Goal: Task Accomplishment & Management: Complete application form

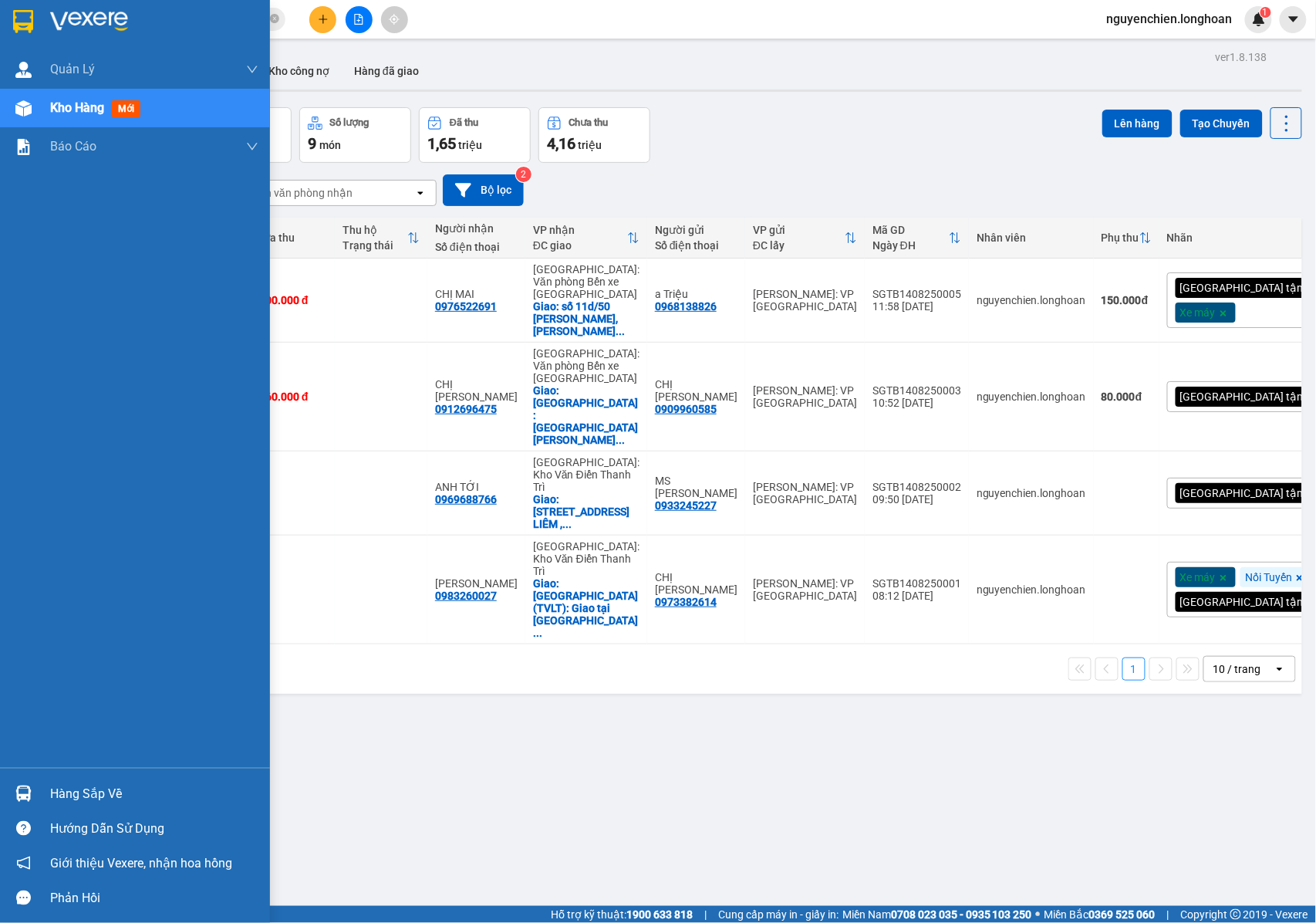
click at [28, 114] on img at bounding box center [23, 108] width 16 height 16
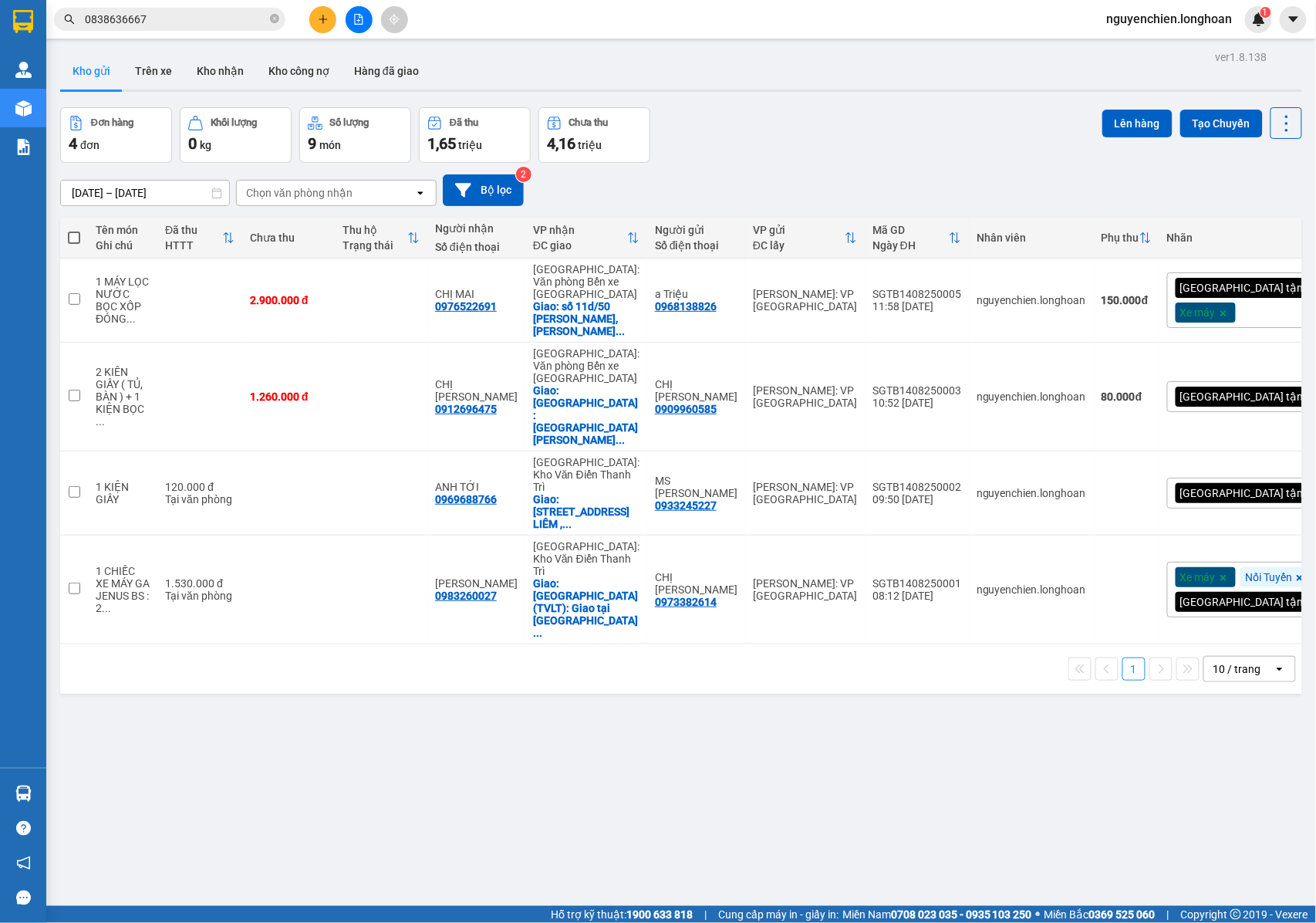
click at [608, 687] on div "ver 1.8.138 Kho gửi Trên xe Kho nhận Kho công nợ Hàng đã giao Đơn hàng 4 đơn Kh…" at bounding box center [681, 508] width 1254 height 923
click at [1175, 296] on icon at bounding box center [1180, 300] width 11 height 11
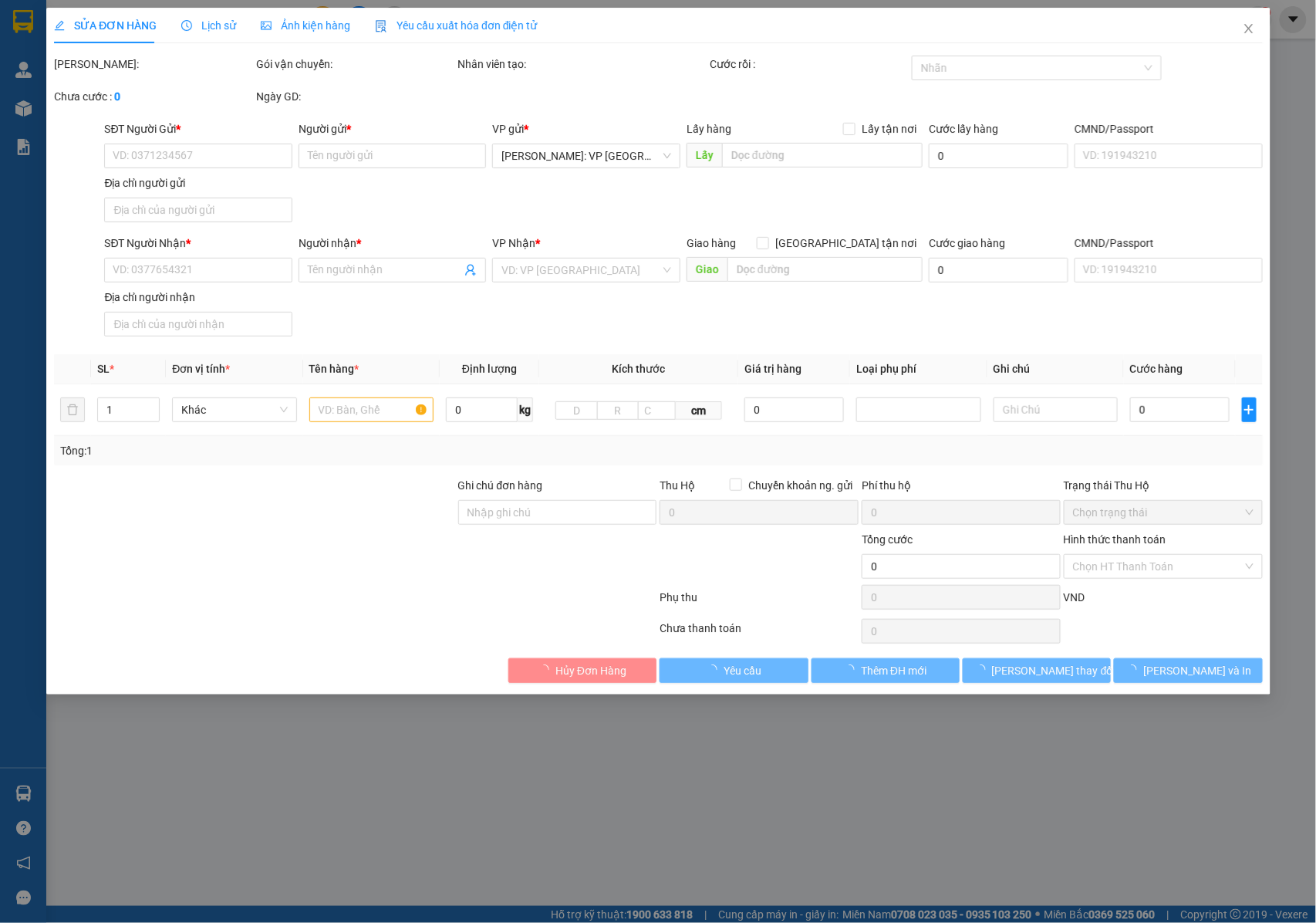
type input "0968138826"
type input "a Triệu"
type input "0976522691"
type input "CHỊ MAI"
checkbox input "true"
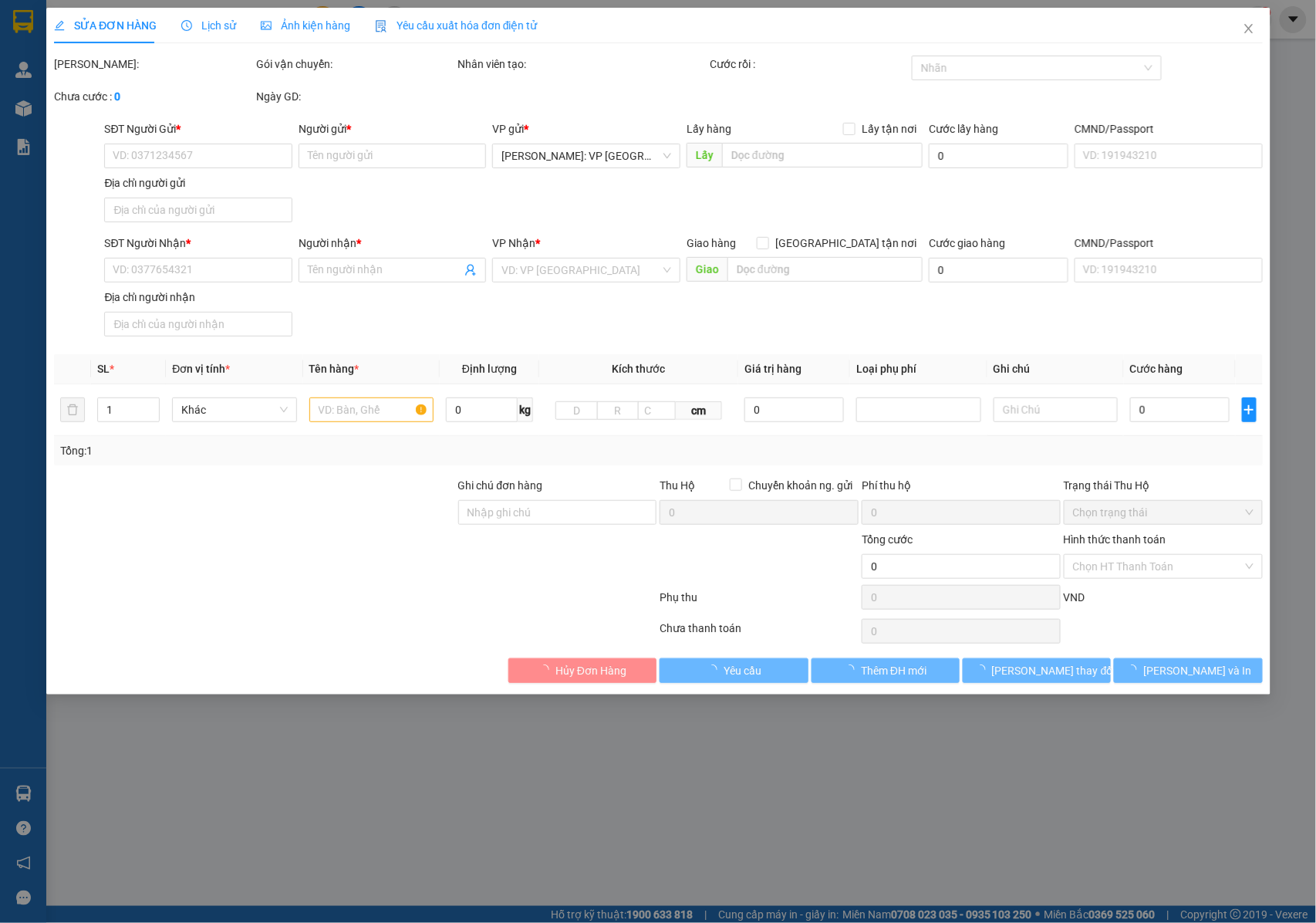
type input "số 11d/50 [PERSON_NAME], p đông hải 1 , [GEOGRAPHIC_DATA], [GEOGRAPHIC_DATA]"
type input "CHÌA KHÓA QUÂN TAY LÁI + GIẤY TỜ XE KHÁCH GIỮ ( 2 GƯƠNG THEO XE ) + NHẬN NGUYÊN…"
type input "2.900.000"
type input "150.000"
type input "2.900.000"
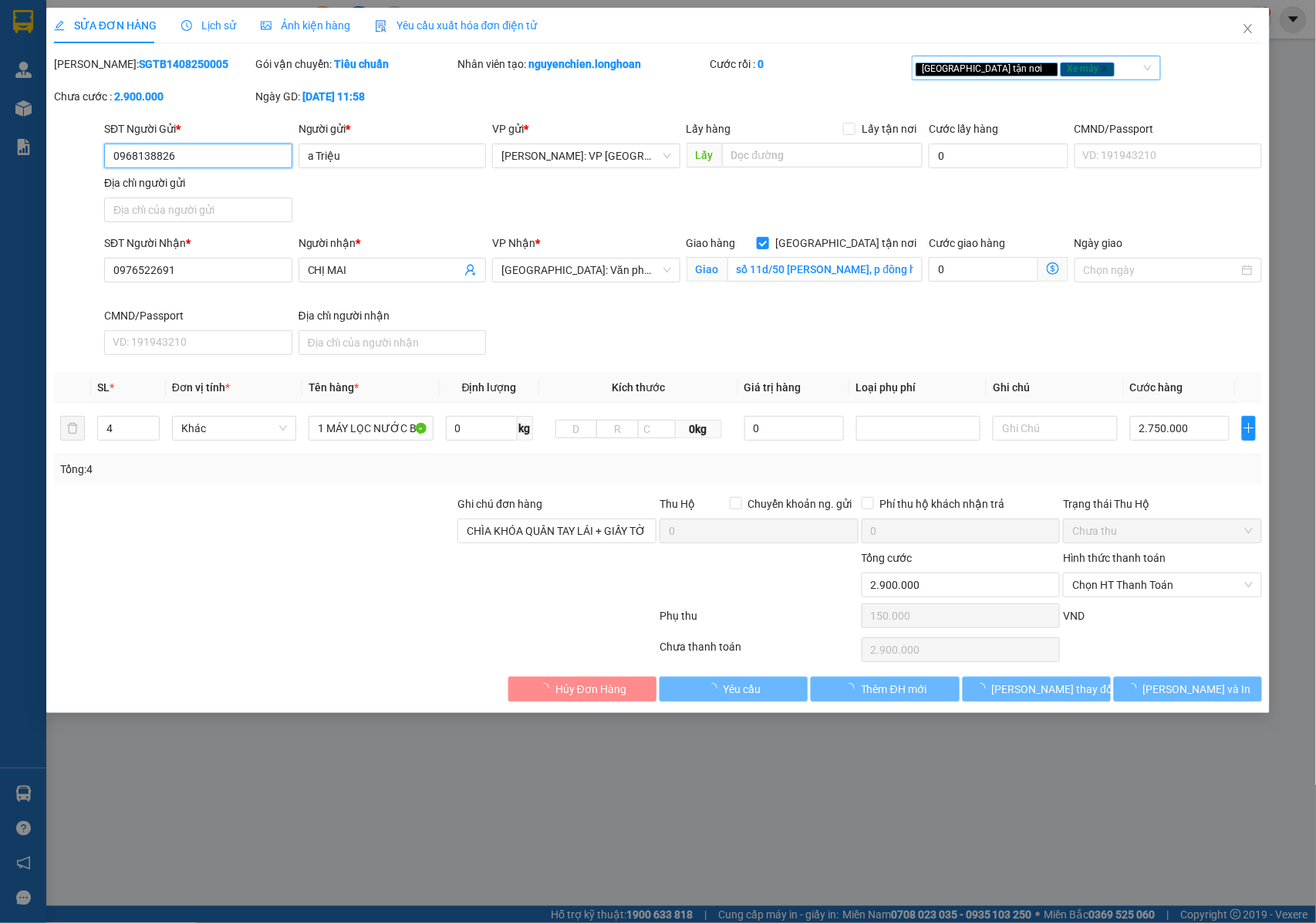
click at [1080, 71] on div "[GEOGRAPHIC_DATA] tận nơi Xe máy" at bounding box center [1029, 67] width 226 height 18
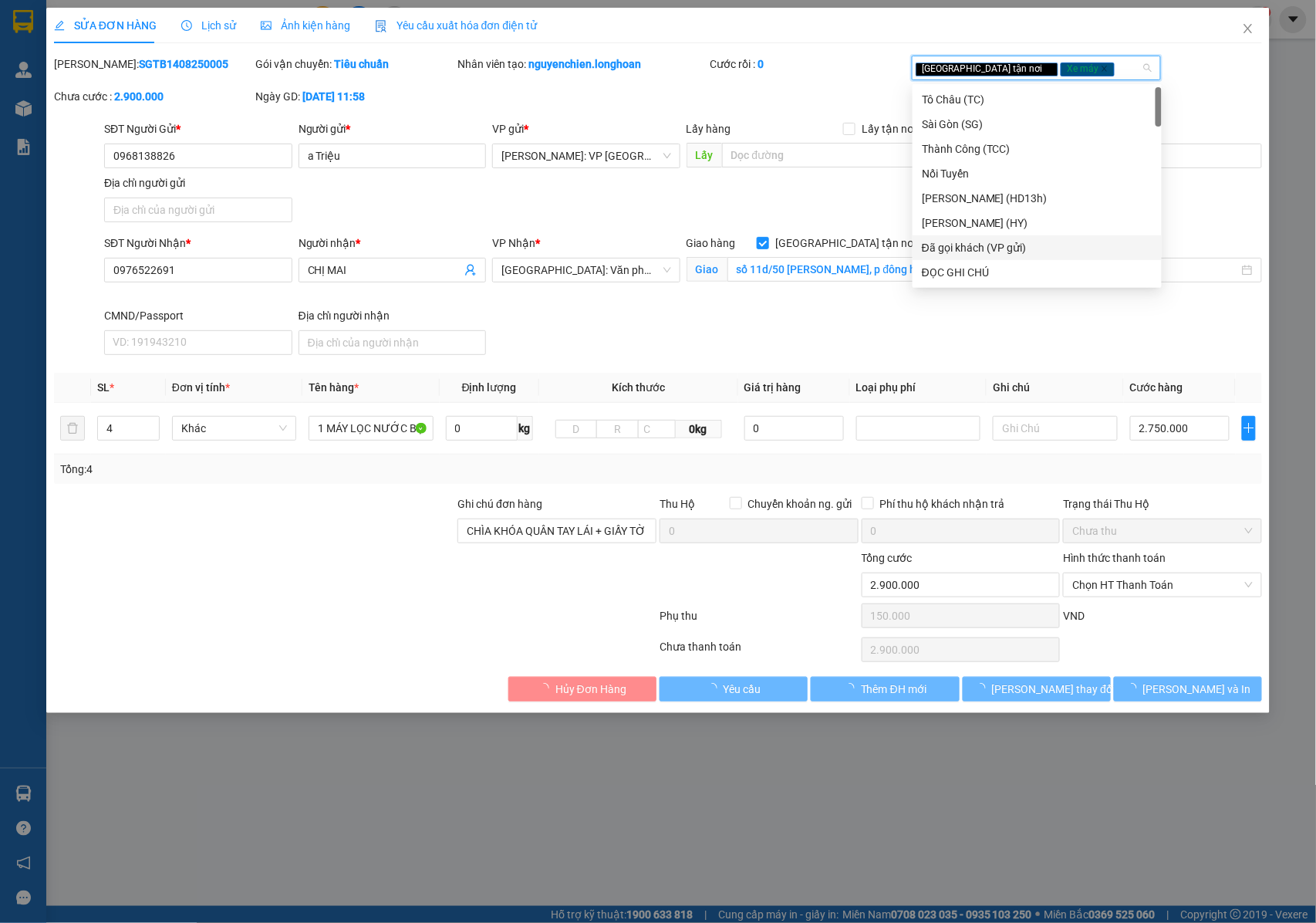
click at [982, 242] on div "Đã gọi khách (VP gửi)" at bounding box center [1038, 247] width 231 height 17
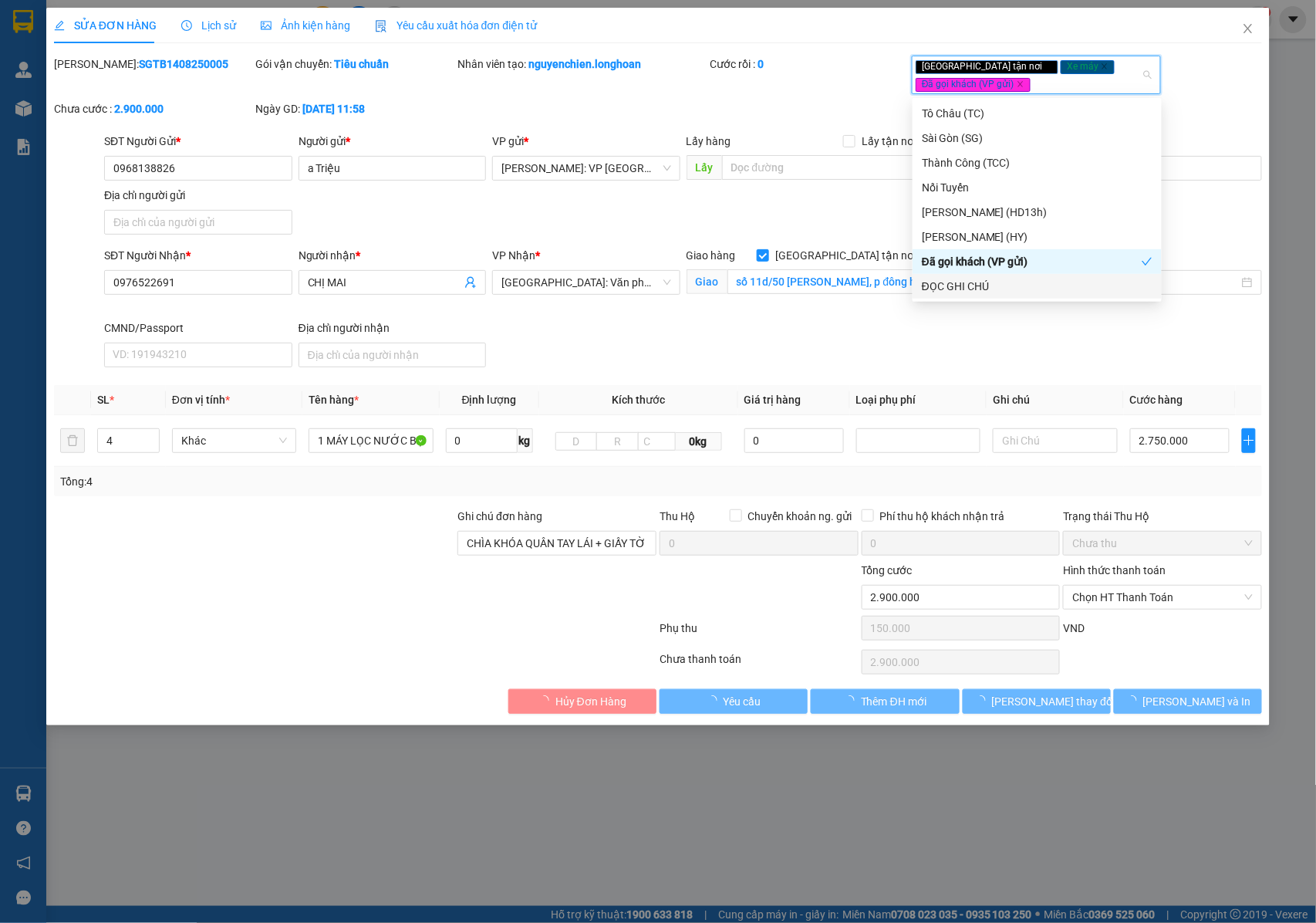
click at [960, 281] on div "ĐỌC GHI CHÚ" at bounding box center [1038, 286] width 231 height 17
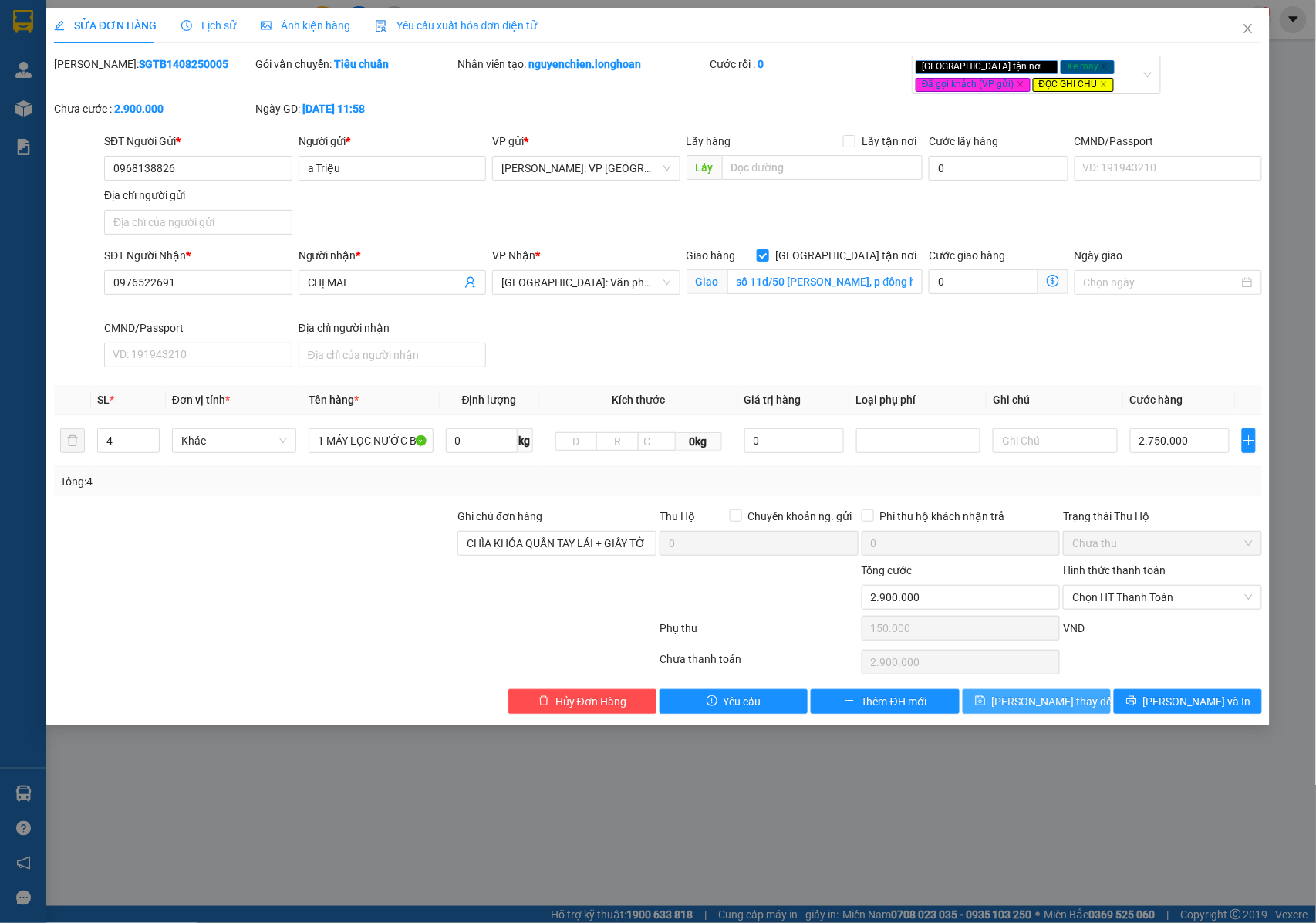
click at [1052, 705] on span "[PERSON_NAME] thay đổi" at bounding box center [1053, 702] width 123 height 17
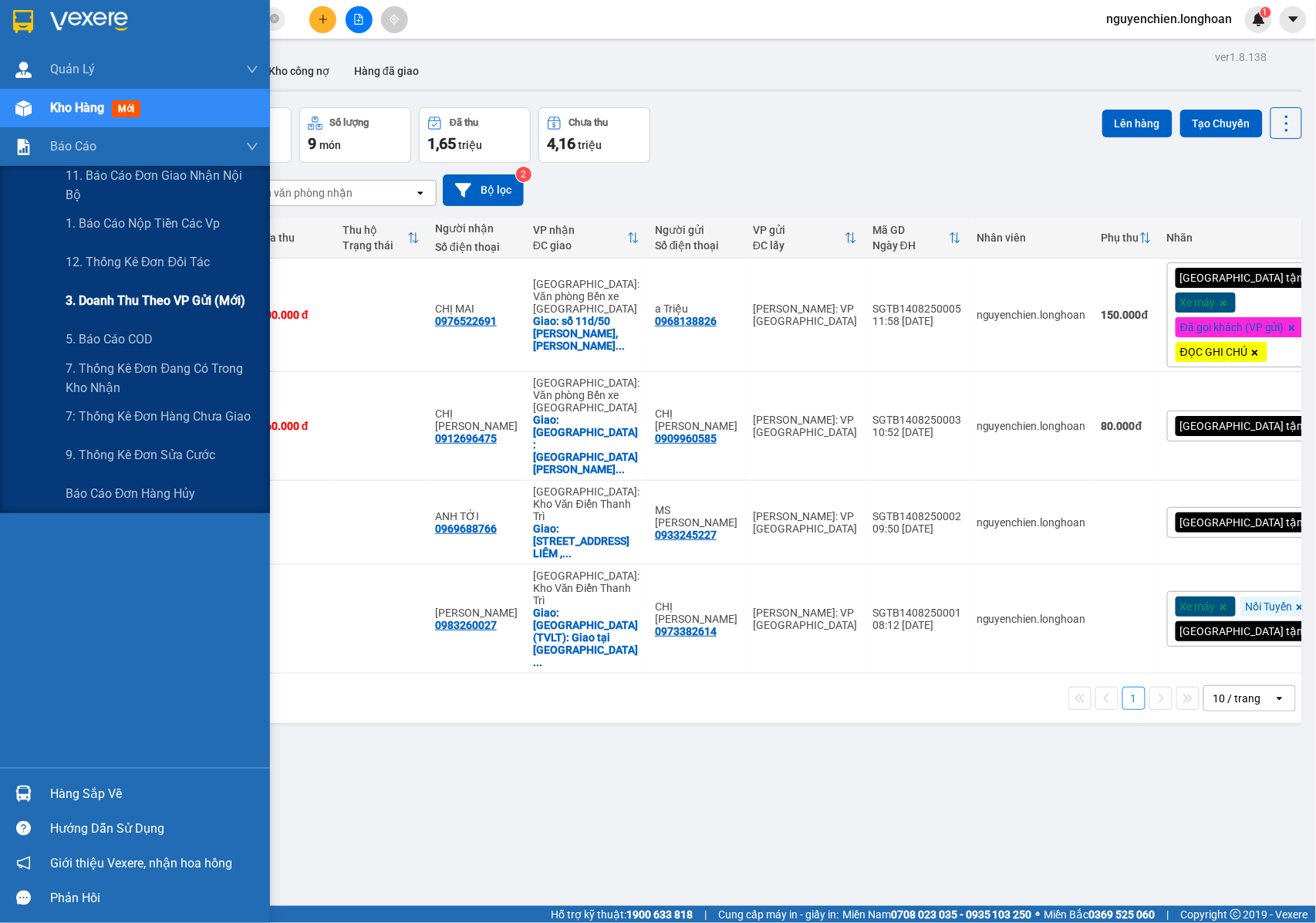
click at [143, 304] on span "3. Doanh Thu theo VP Gửi (mới)" at bounding box center [155, 300] width 180 height 19
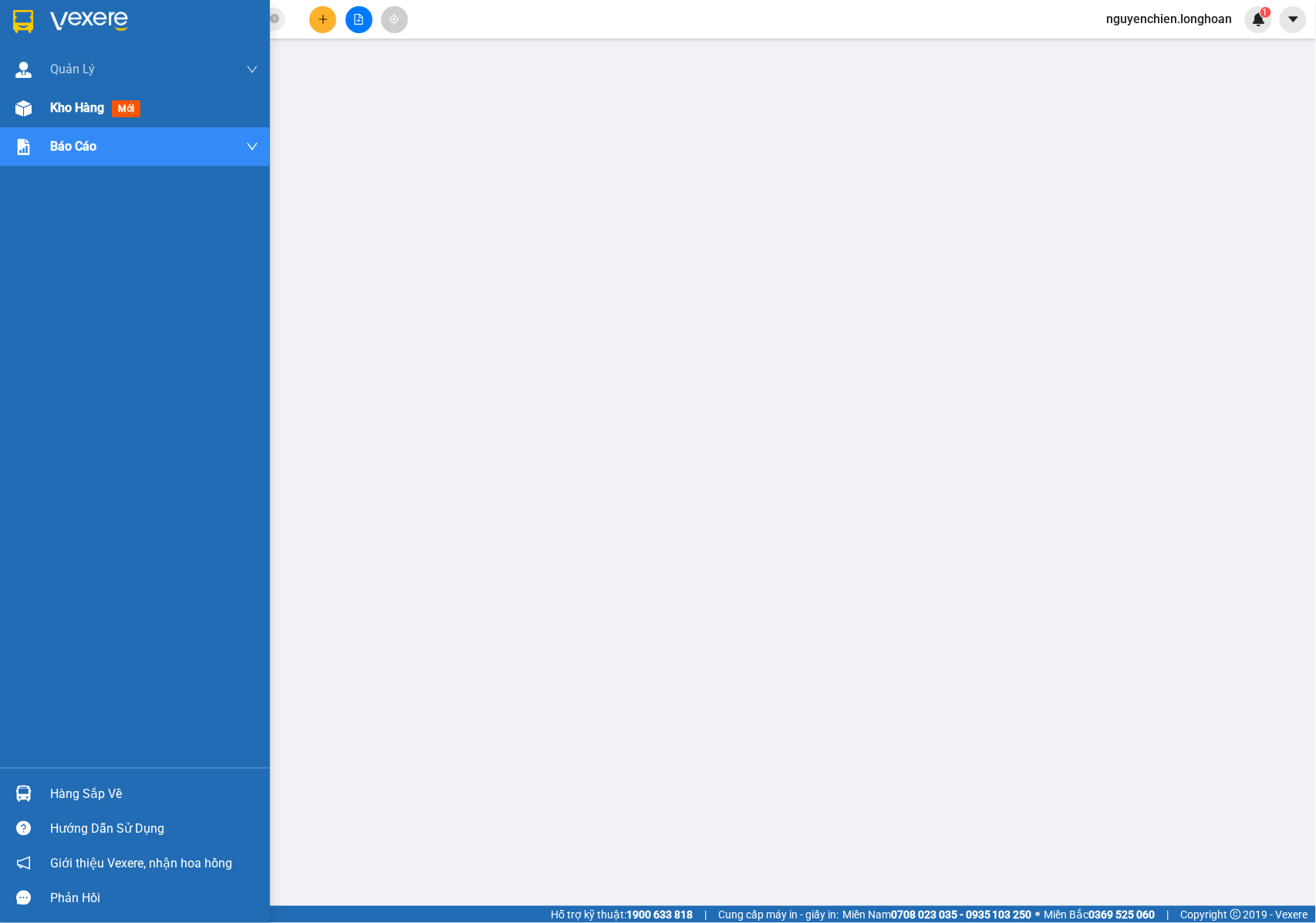
click at [37, 99] on div "Kho hàng mới" at bounding box center [134, 108] width 270 height 39
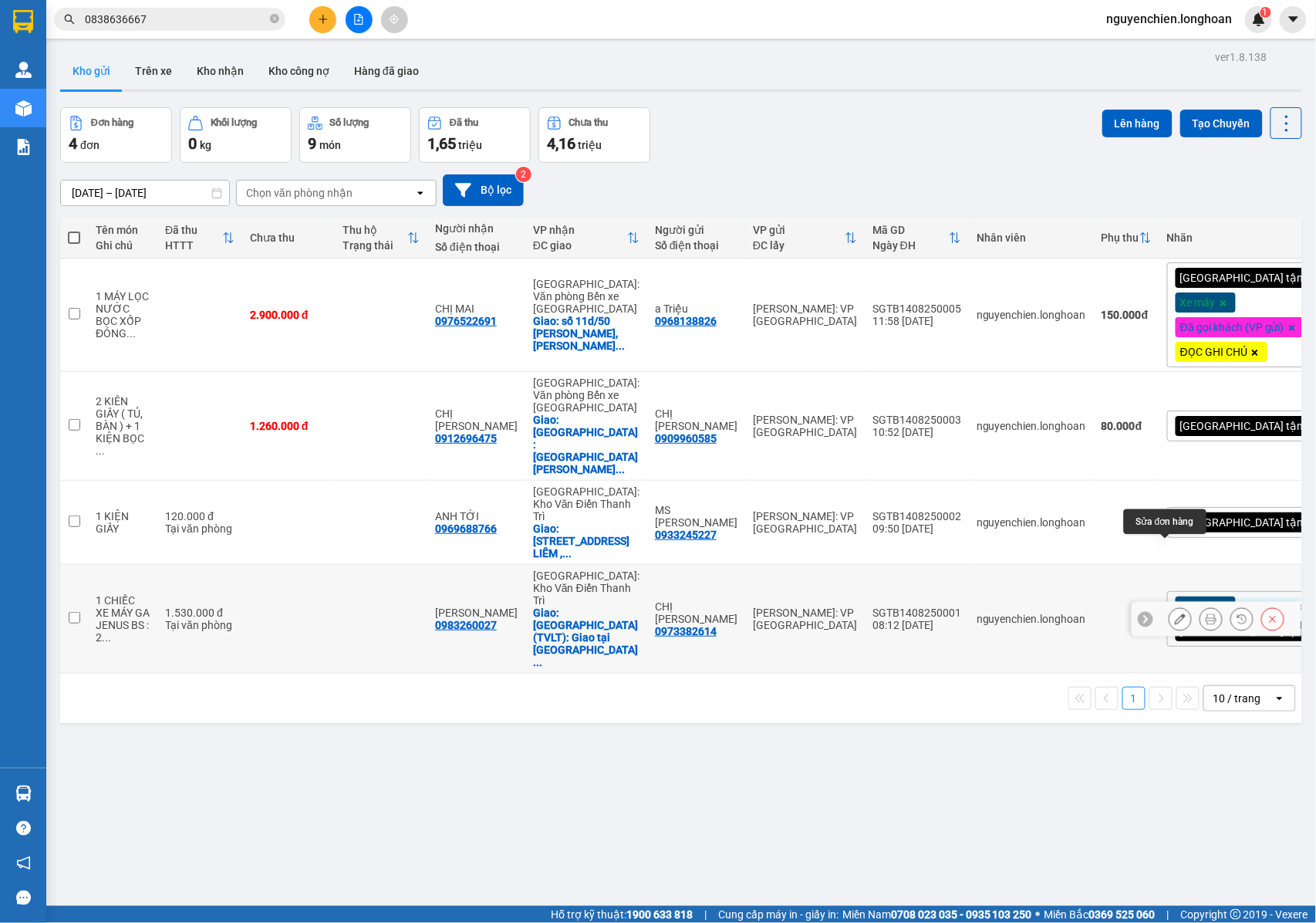
click at [1175, 614] on icon at bounding box center [1180, 619] width 11 height 11
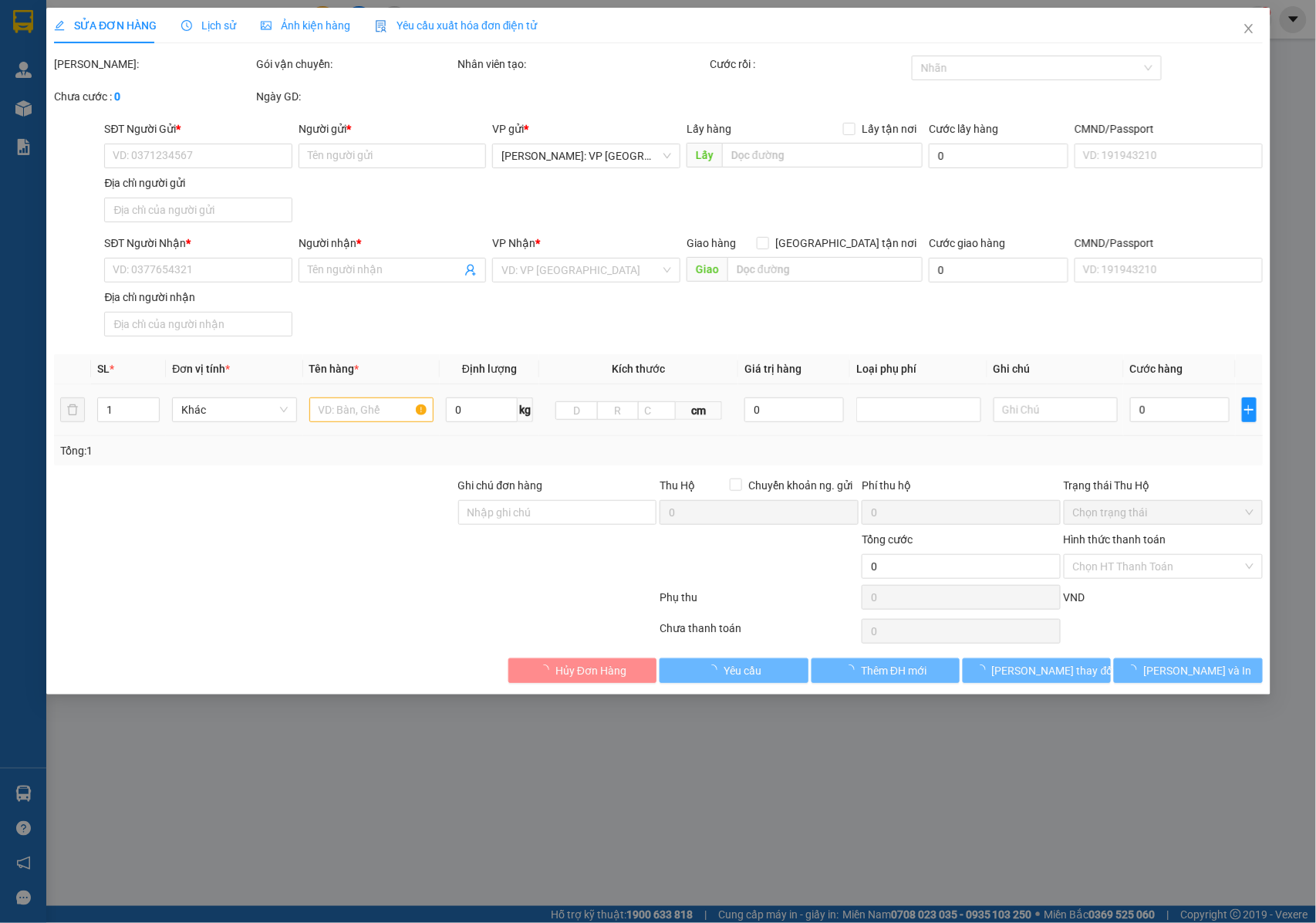
type input "0973382614"
type input "CHỊ [PERSON_NAME]"
type input "0983260027"
type input "[PERSON_NAME]"
checkbox input "true"
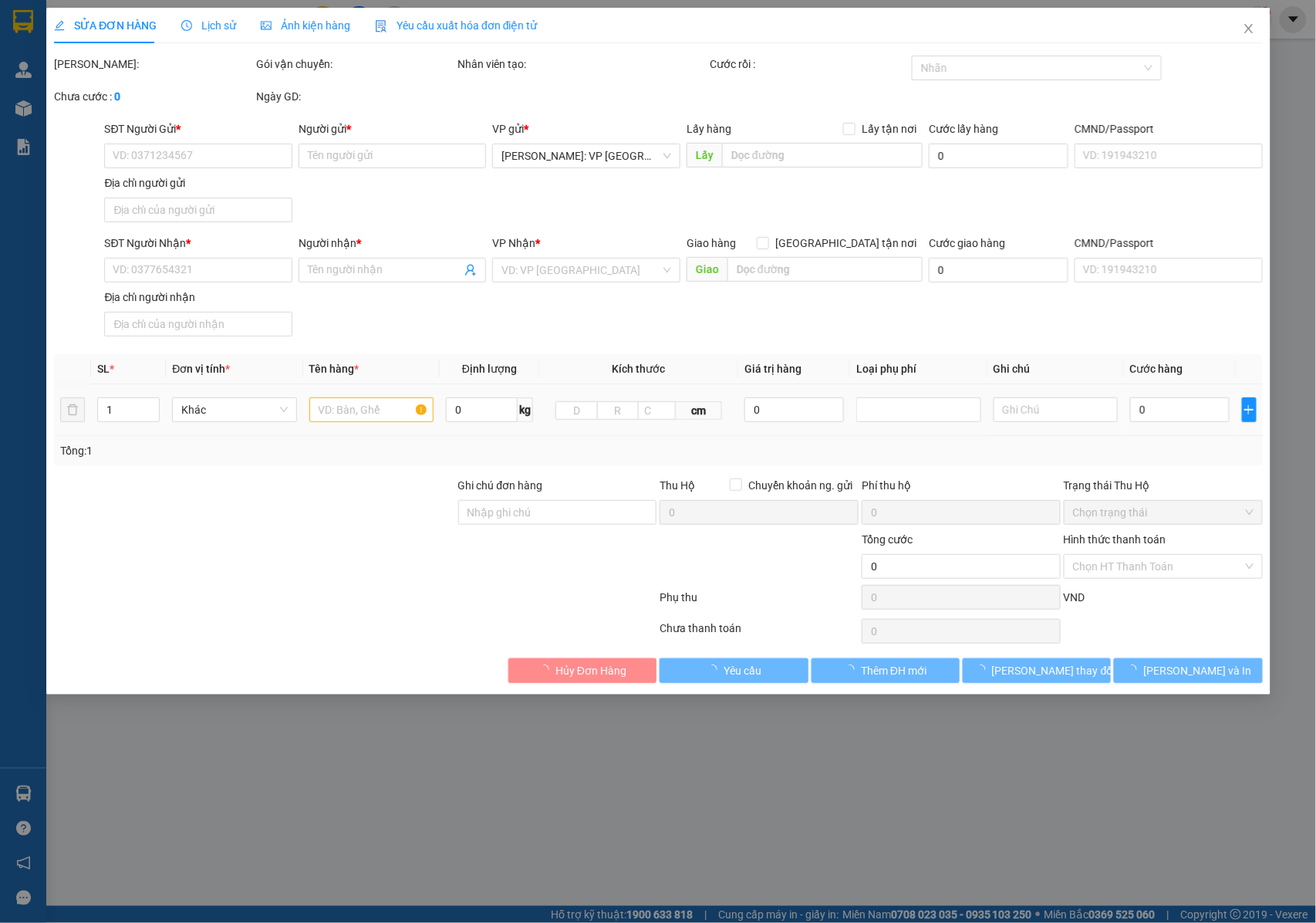
type input "[GEOGRAPHIC_DATA] (TVLT): Giao tại [GEOGRAPHIC_DATA] [GEOGRAPHIC_DATA]"
type input "CHÌA KHÓA QUẤN TAY LÁI + GIẤY TỜ XE KHÁCH GIỮ + 1 NÓN THEO XE + 2 GUONG THEO XE"
type input "1.530.000"
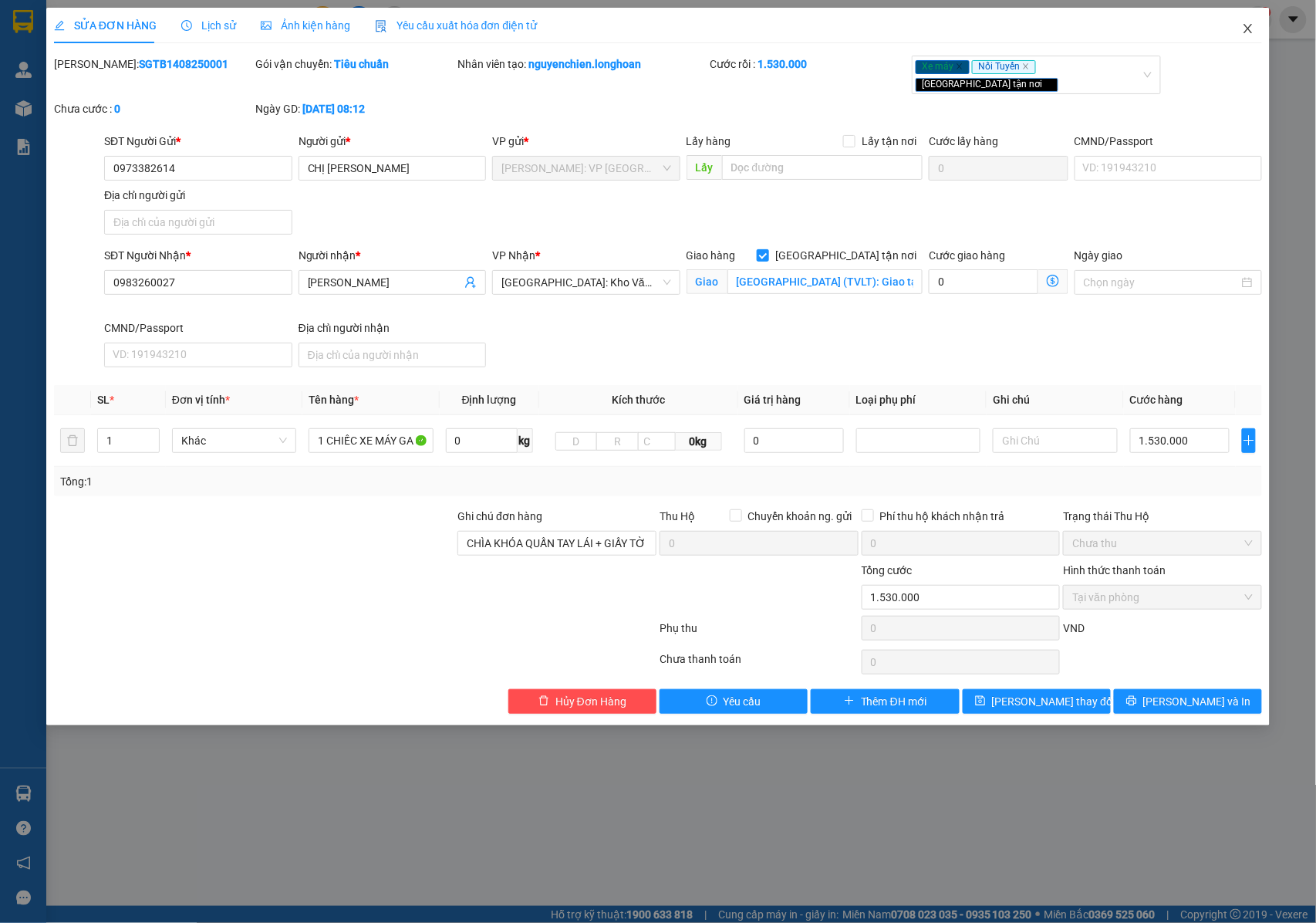
click at [1251, 29] on icon "close" at bounding box center [1248, 28] width 12 height 12
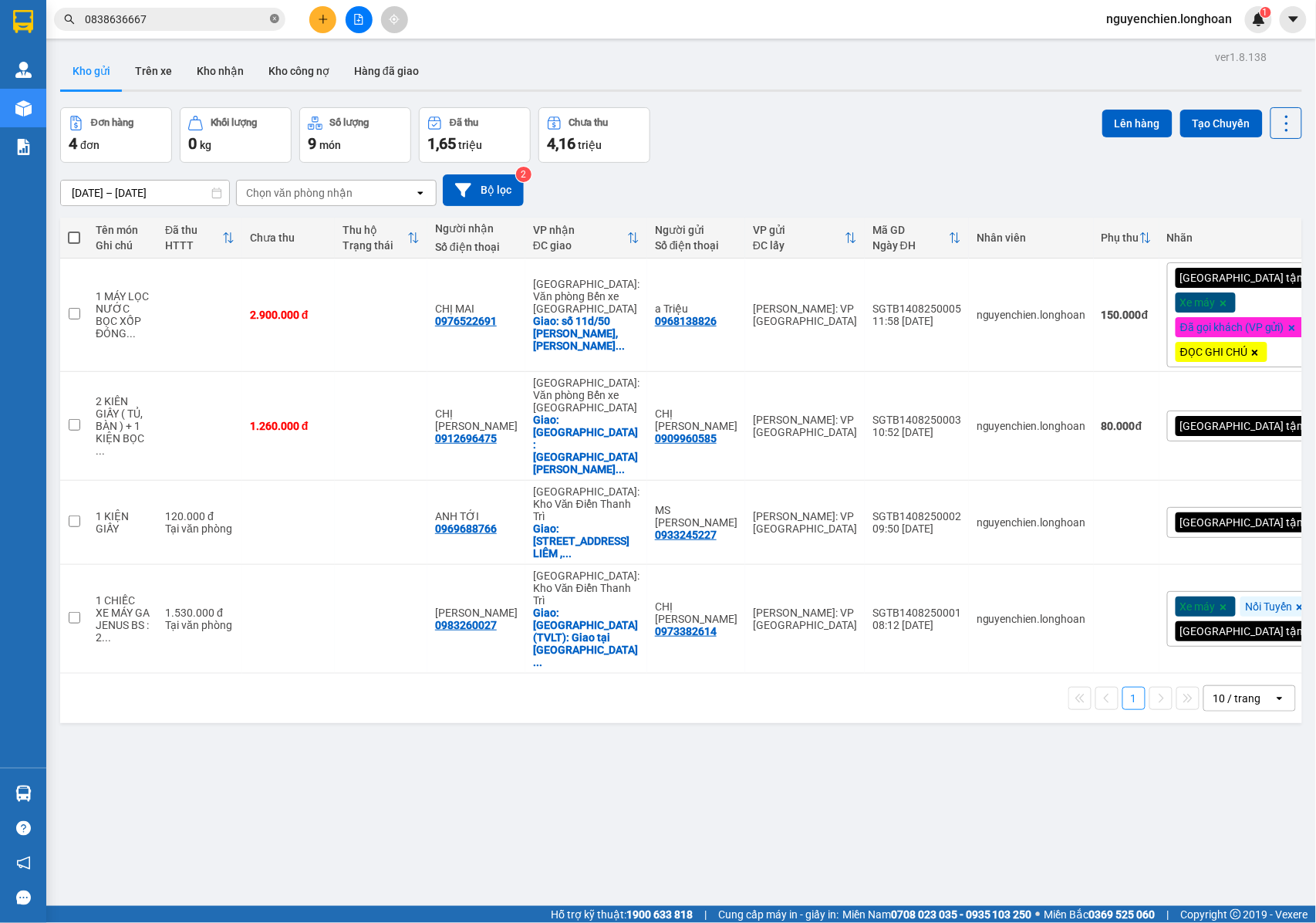
click at [278, 28] on span "0838636667" at bounding box center [170, 19] width 232 height 23
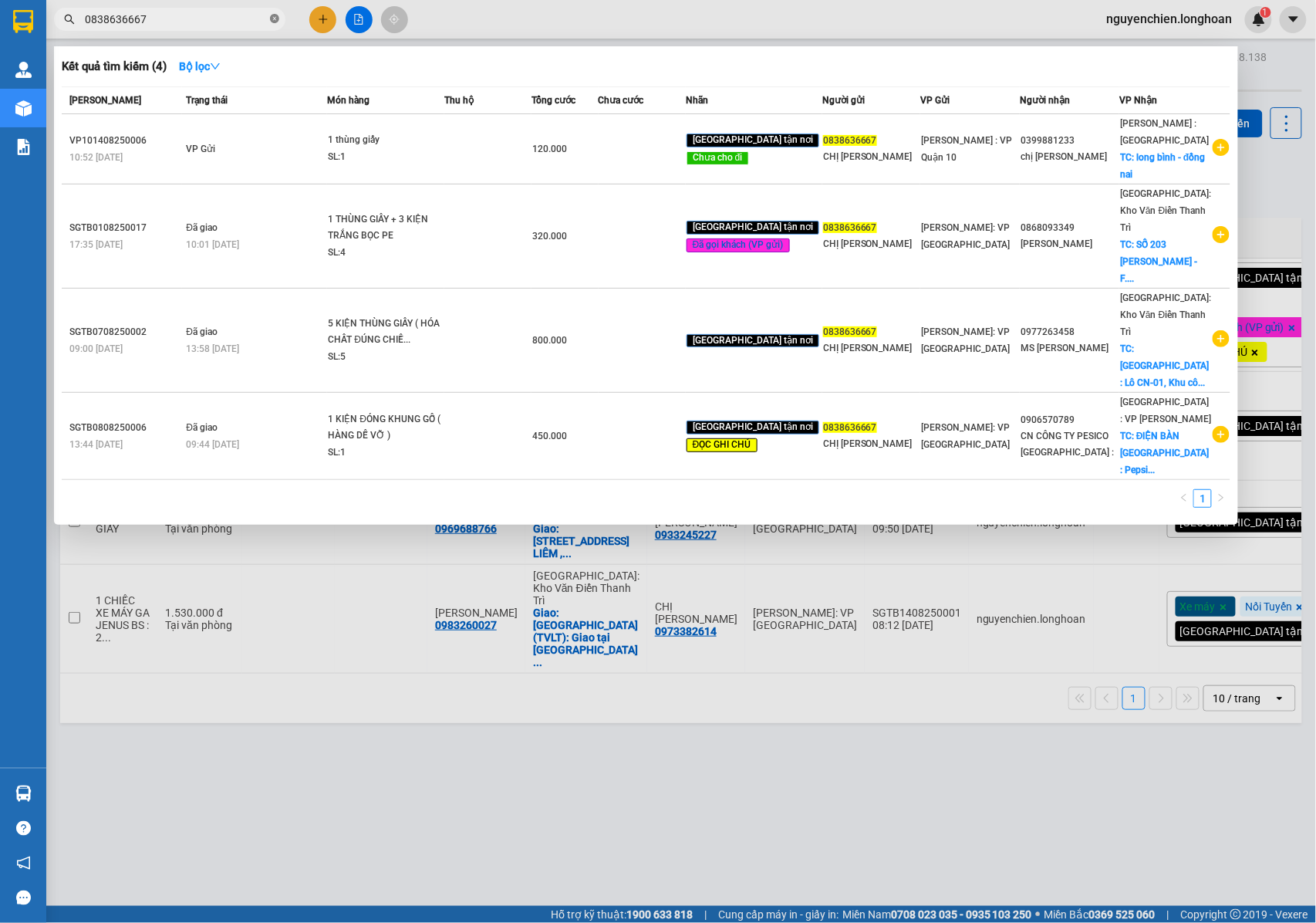
click at [272, 19] on icon "close-circle" at bounding box center [274, 18] width 9 height 9
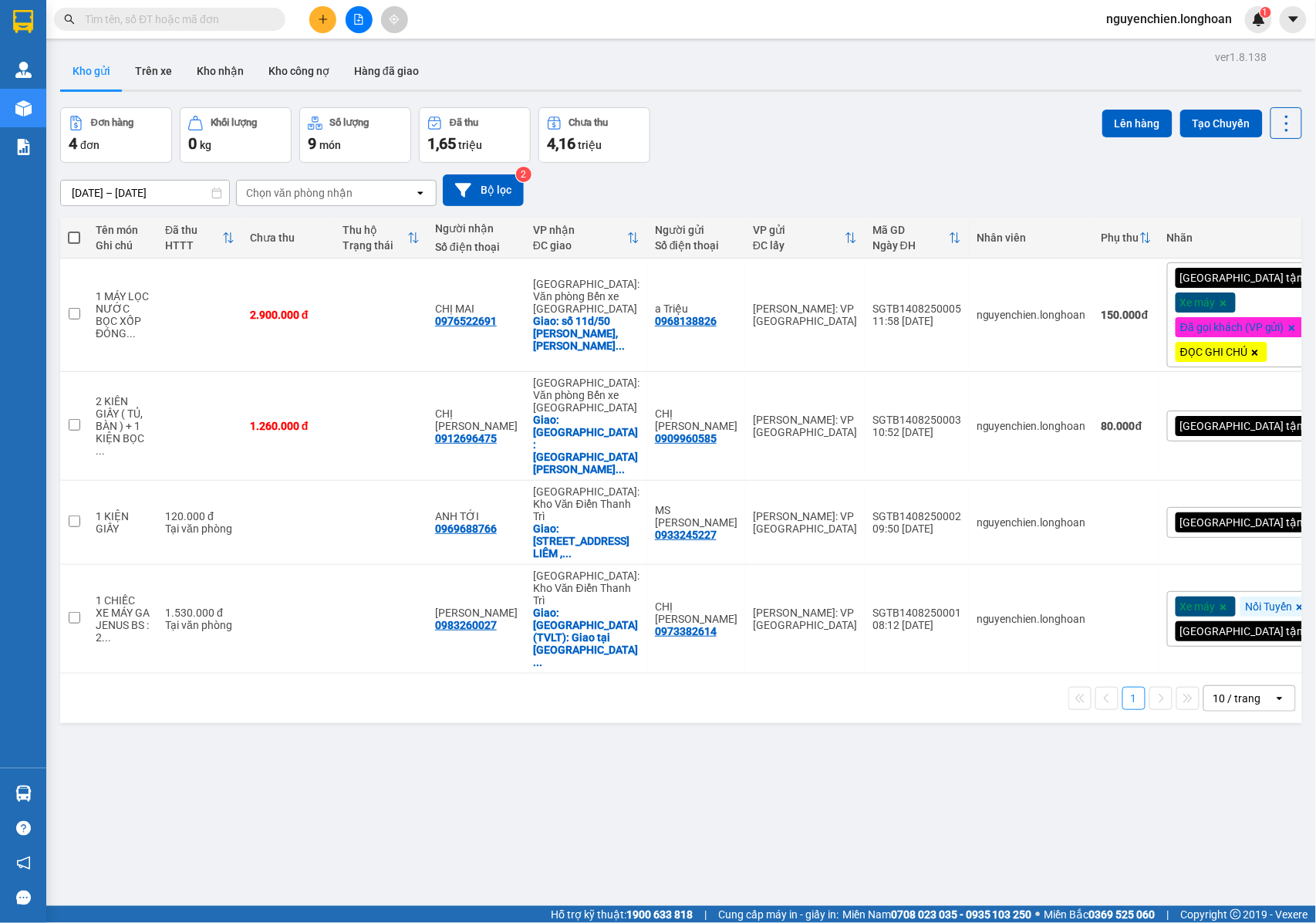
click at [197, 22] on input "text" at bounding box center [175, 20] width 182 height 17
paste input "0339294550"
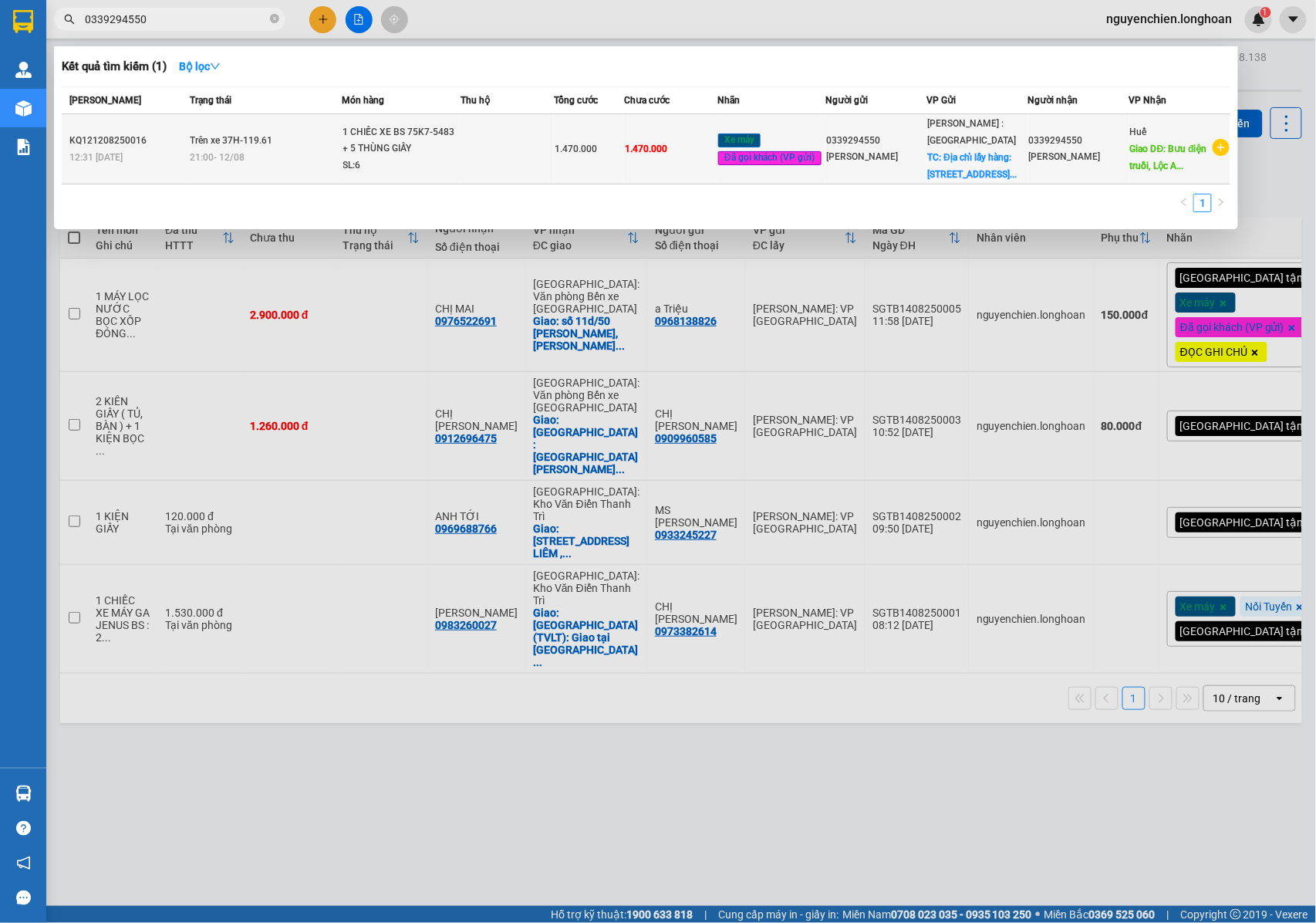
type input "0339294550"
click at [272, 153] on div "21:00 [DATE]" at bounding box center [265, 158] width 151 height 17
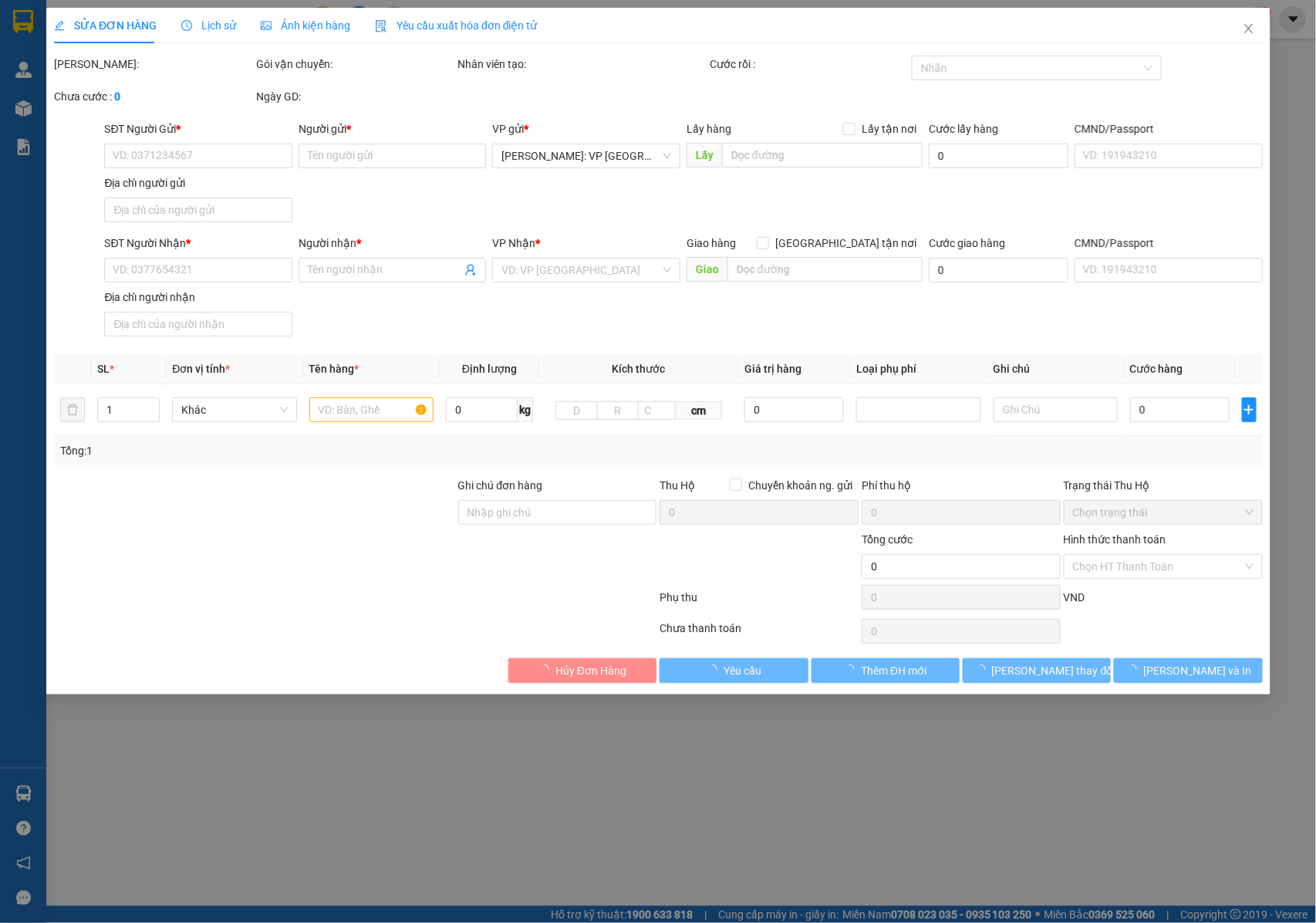
type input "0339294550"
type input "[PERSON_NAME]"
checkbox input "true"
type input "Địa chỉ lấy hàng: [STREET_ADDRESS]"
type input "0339294550"
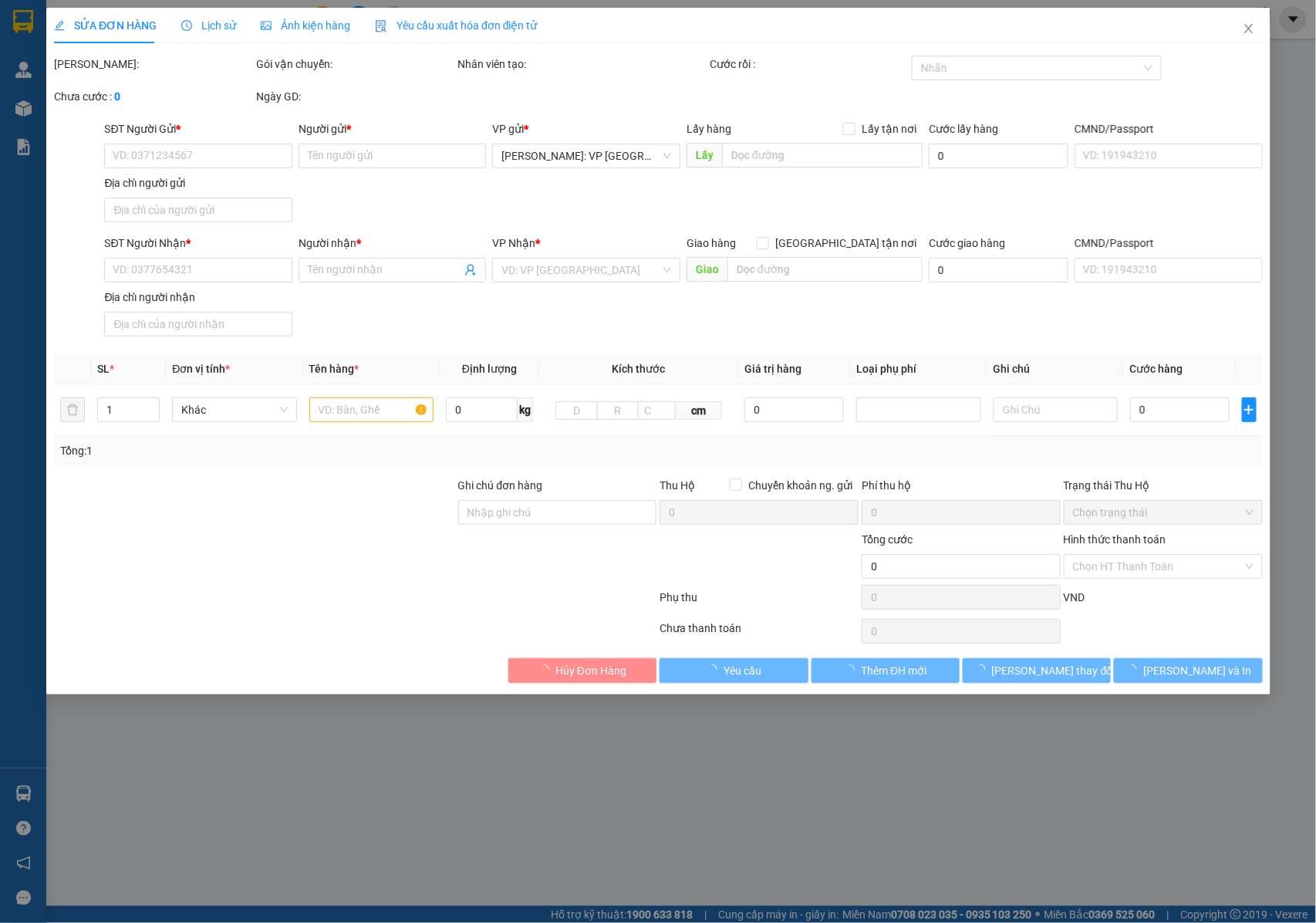
type input "[PERSON_NAME]"
type input "Bưu điện truồi, [GEOGRAPHIC_DATA], [GEOGRAPHIC_DATA], [PERSON_NAME][GEOGRAPHIC_…"
type input "CÓ CHÌA KHOÁ QUẤN TAY LÁI - KHÔNG CAVET"
type input "1.470.000"
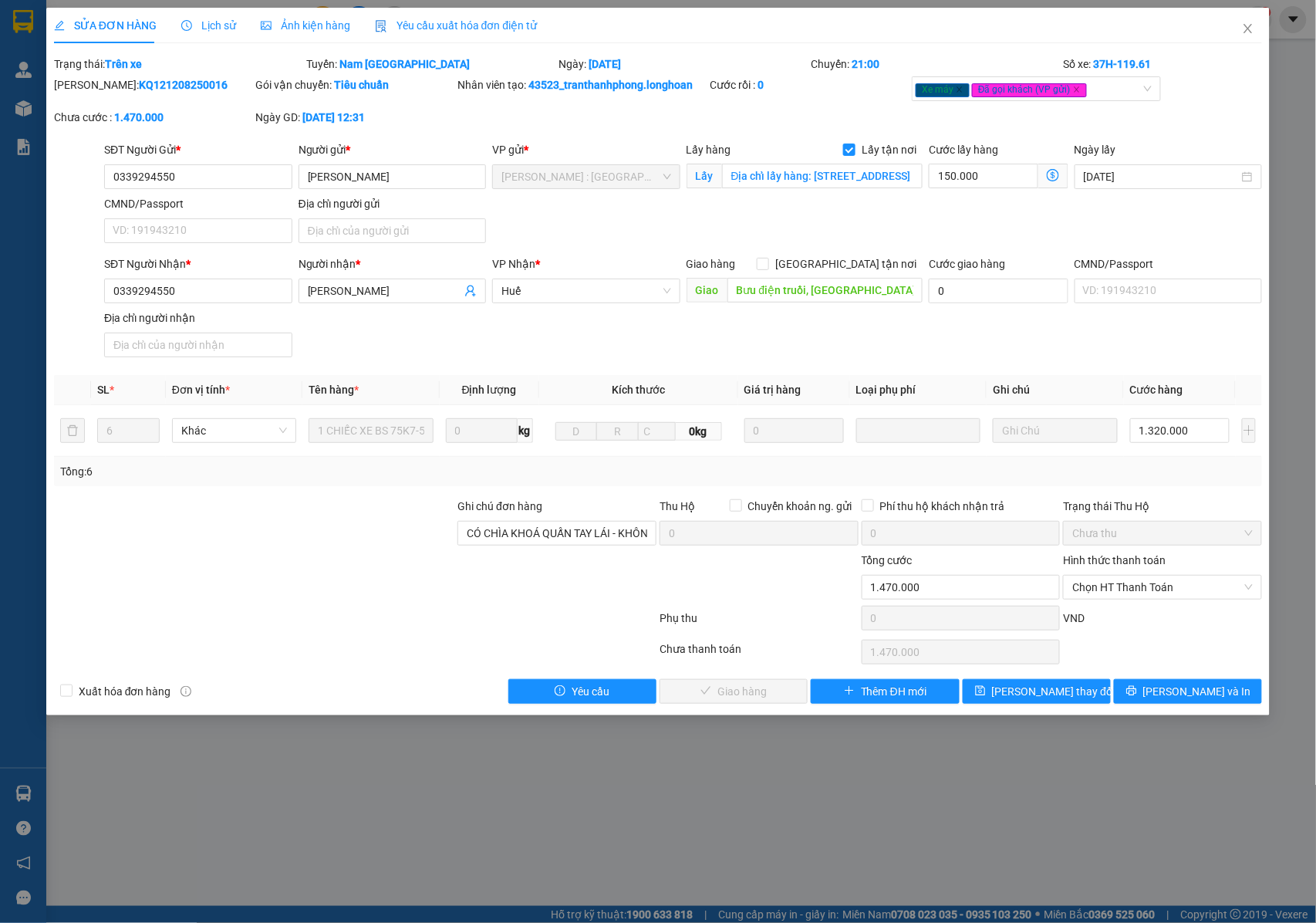
click at [219, 26] on span "Lịch sử" at bounding box center [209, 25] width 55 height 12
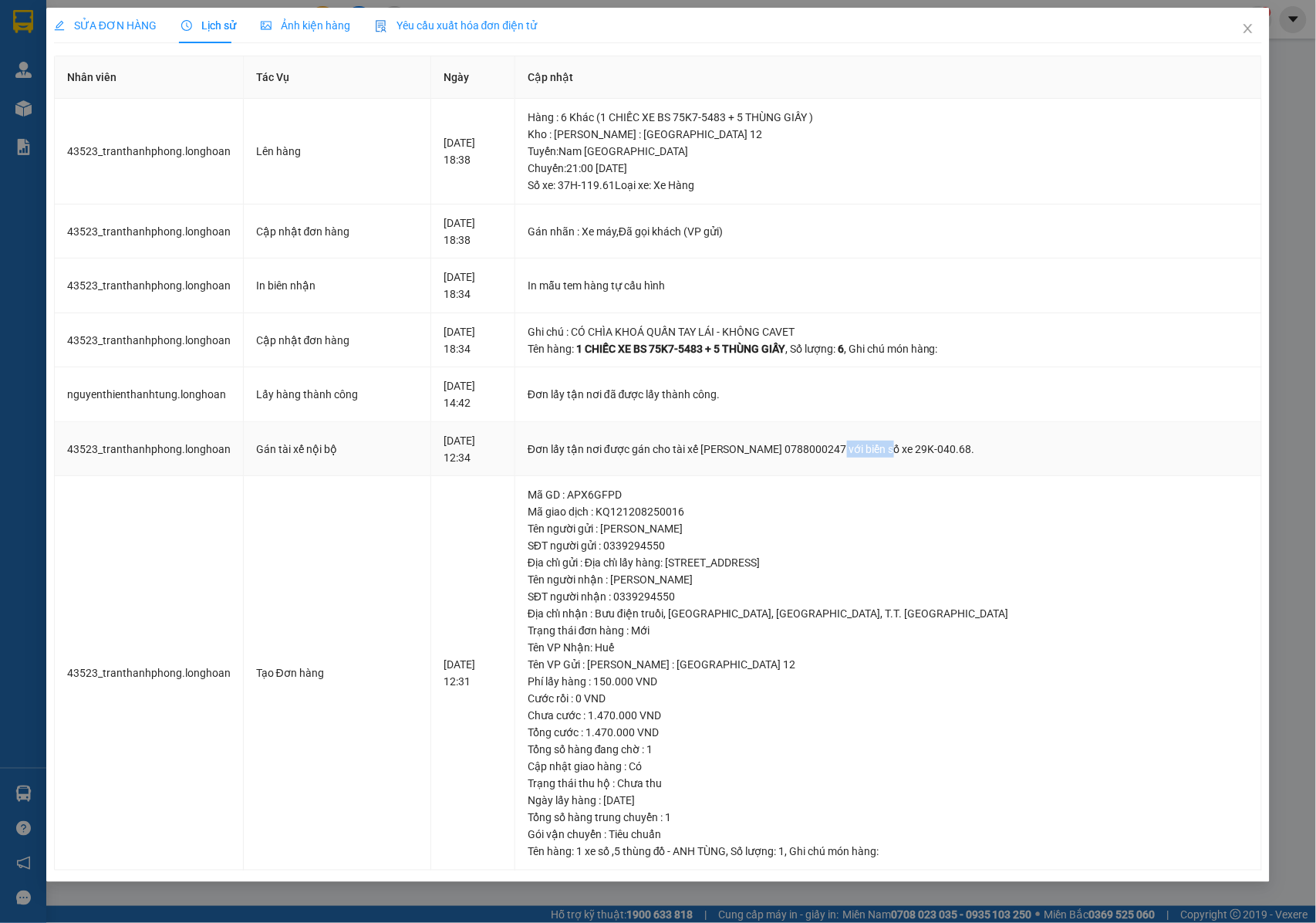
drag, startPoint x: 921, startPoint y: 452, endPoint x: 861, endPoint y: 449, distance: 60.1
click at [861, 449] on div "Đơn lấy tận nơi được gán cho tài xế [PERSON_NAME] 0788000247 với biển số xe 29K…" at bounding box center [888, 449] width 721 height 17
copy div "0788000247"
click at [1251, 26] on icon "close" at bounding box center [1248, 28] width 12 height 12
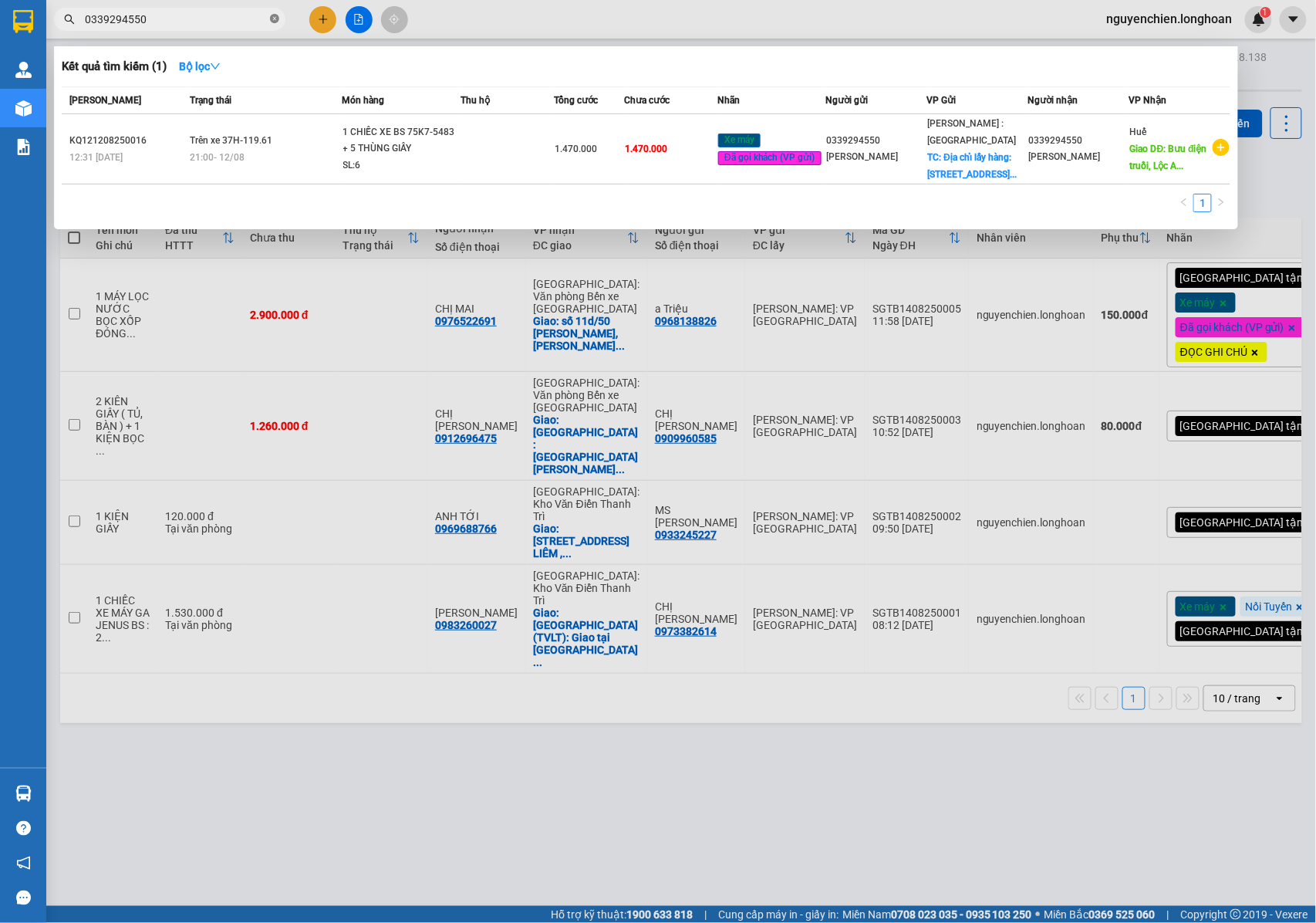
click at [275, 22] on icon "close-circle" at bounding box center [274, 18] width 9 height 9
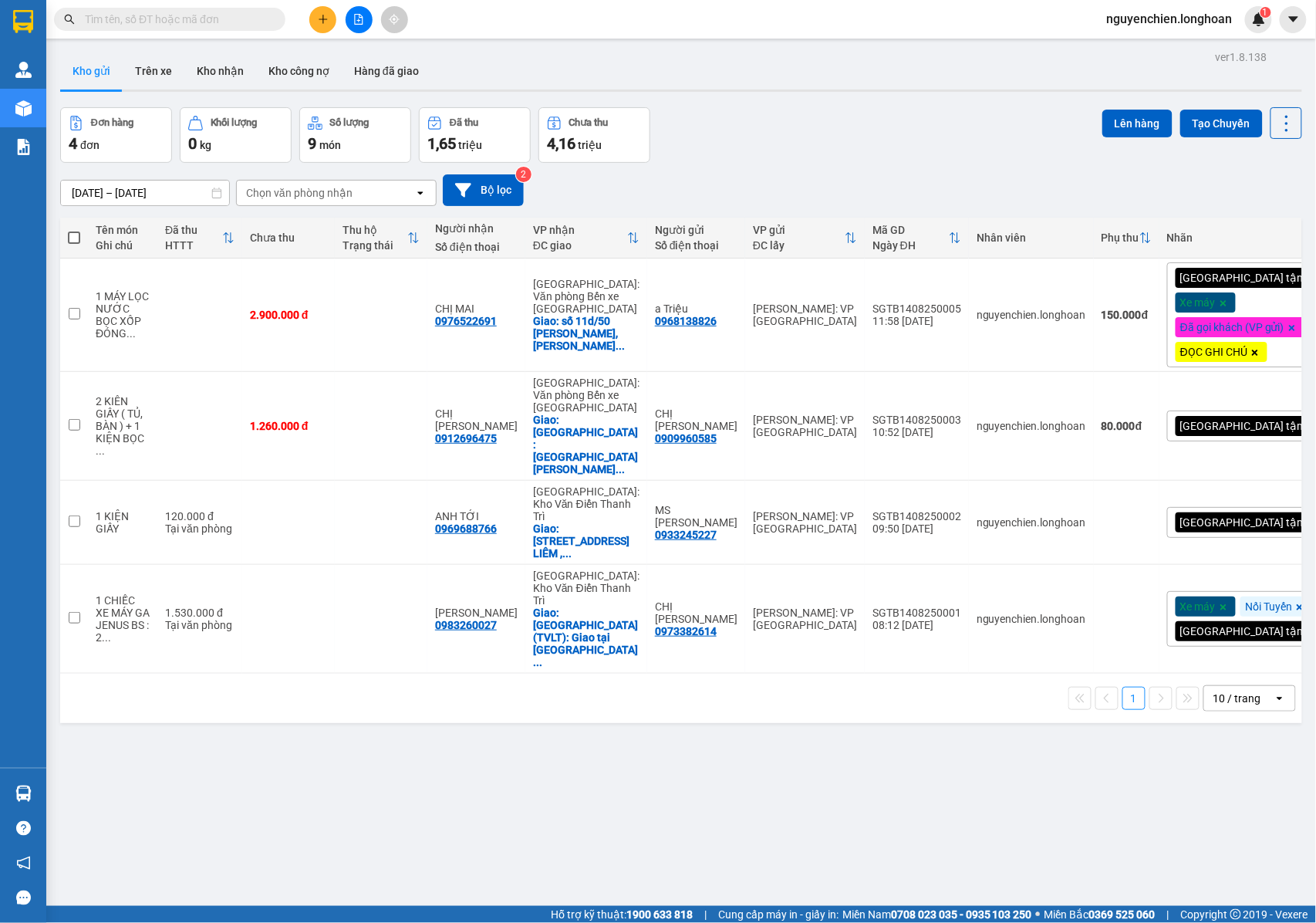
click at [185, 23] on input "text" at bounding box center [175, 20] width 182 height 17
paste input "0788000247"
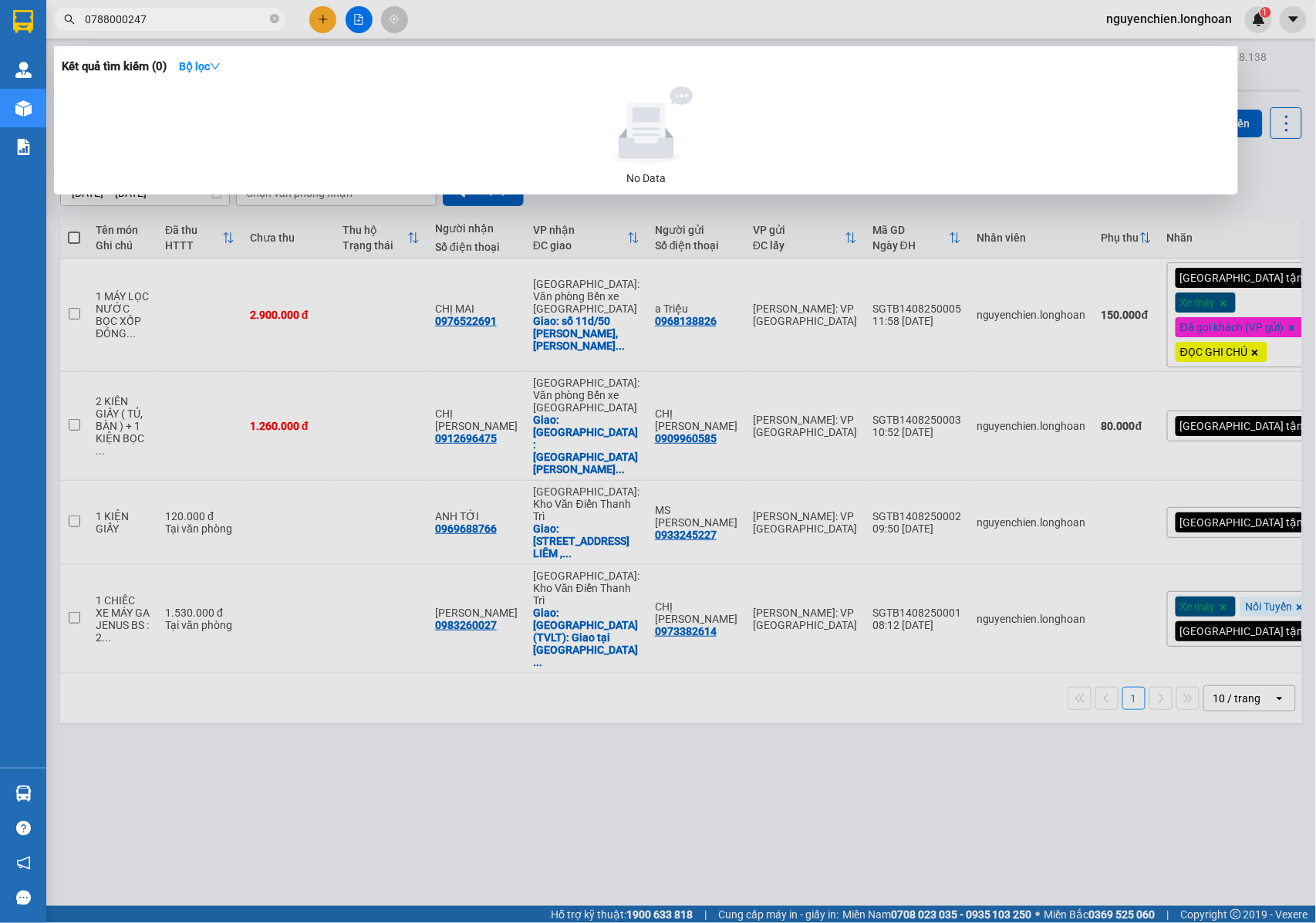
type input "0788000247"
click at [268, 16] on span "0788000247" at bounding box center [170, 19] width 232 height 23
click at [276, 23] on icon "close-circle" at bounding box center [274, 18] width 9 height 9
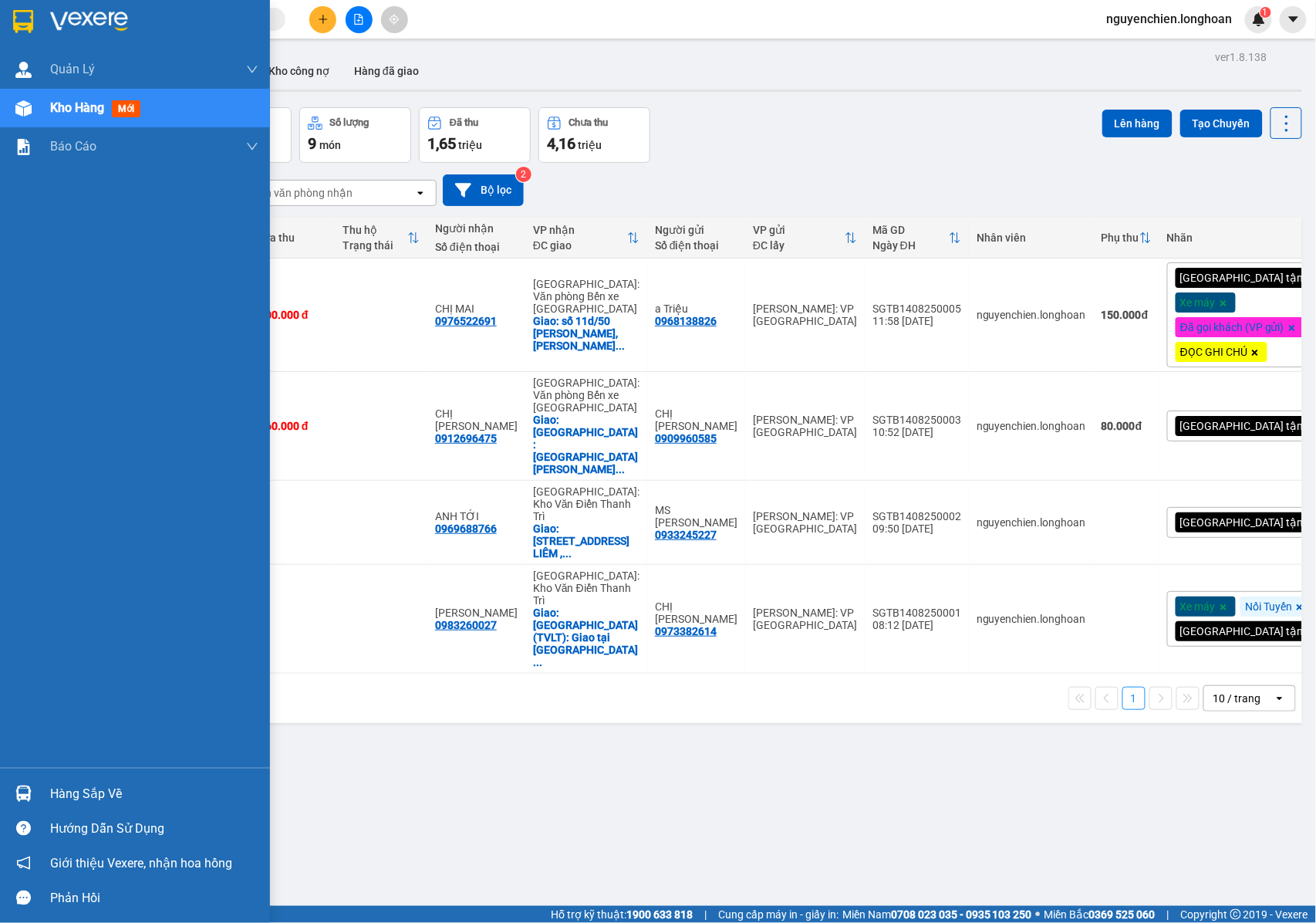
click at [50, 115] on div "Kho hàng mới" at bounding box center [98, 108] width 97 height 19
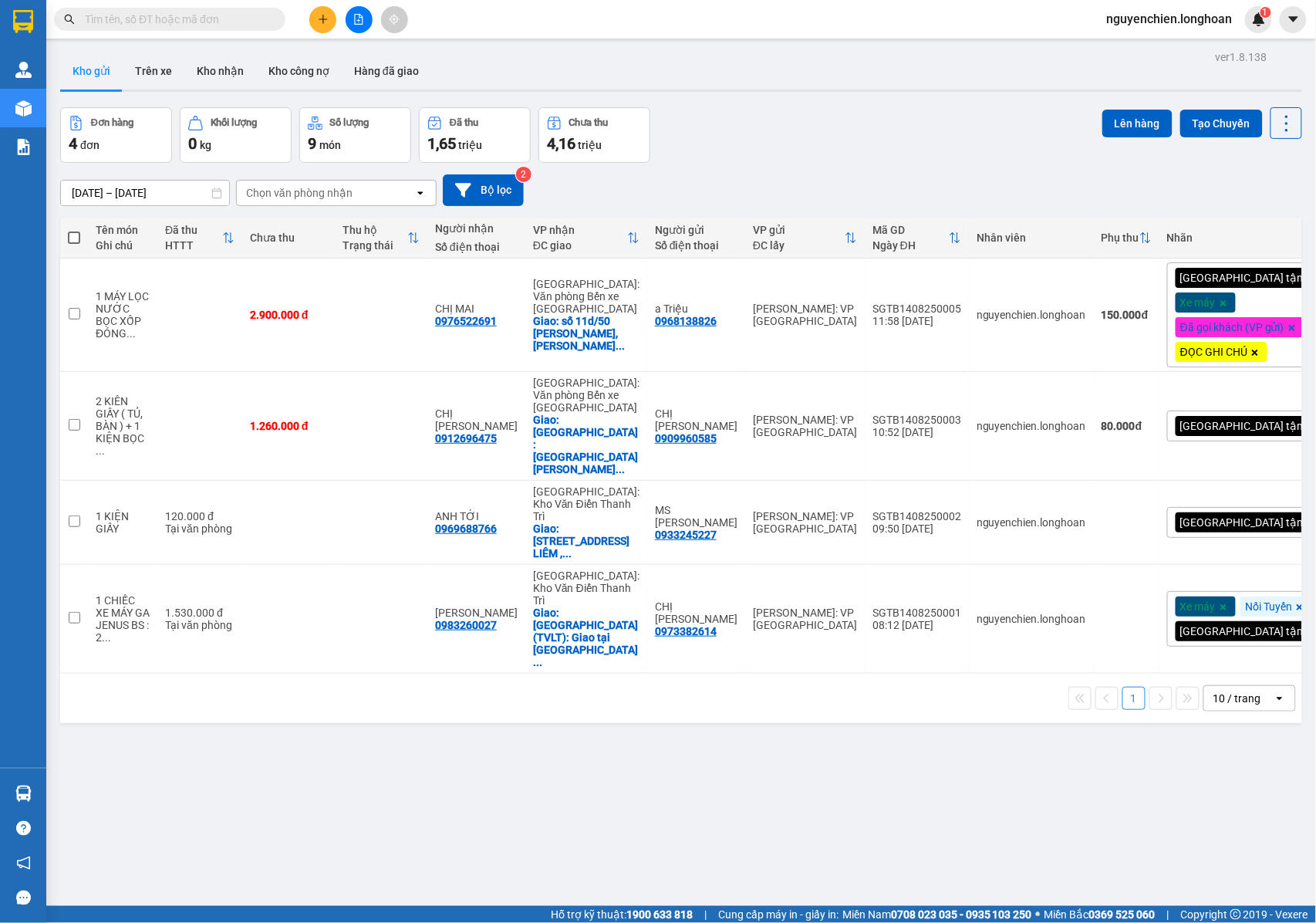
click at [208, 9] on span at bounding box center [170, 19] width 232 height 23
click at [209, 22] on input "text" at bounding box center [175, 20] width 182 height 17
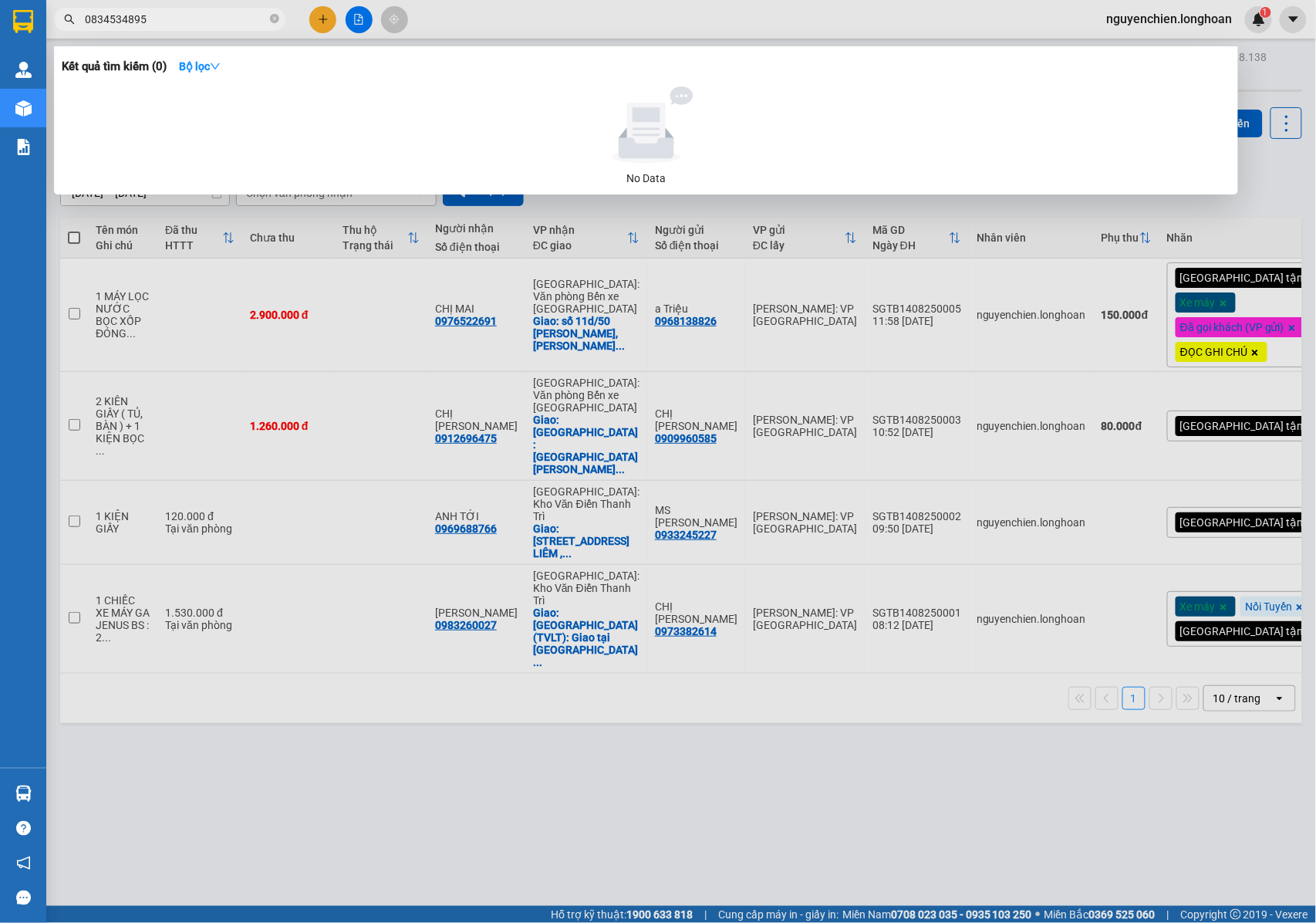
click at [99, 19] on input "0834534895" at bounding box center [175, 20] width 182 height 17
click at [133, 20] on input "0854534895" at bounding box center [175, 20] width 182 height 17
click at [233, 16] on input "0854534895" at bounding box center [175, 20] width 182 height 17
click at [130, 18] on input "0854534895" at bounding box center [175, 20] width 182 height 17
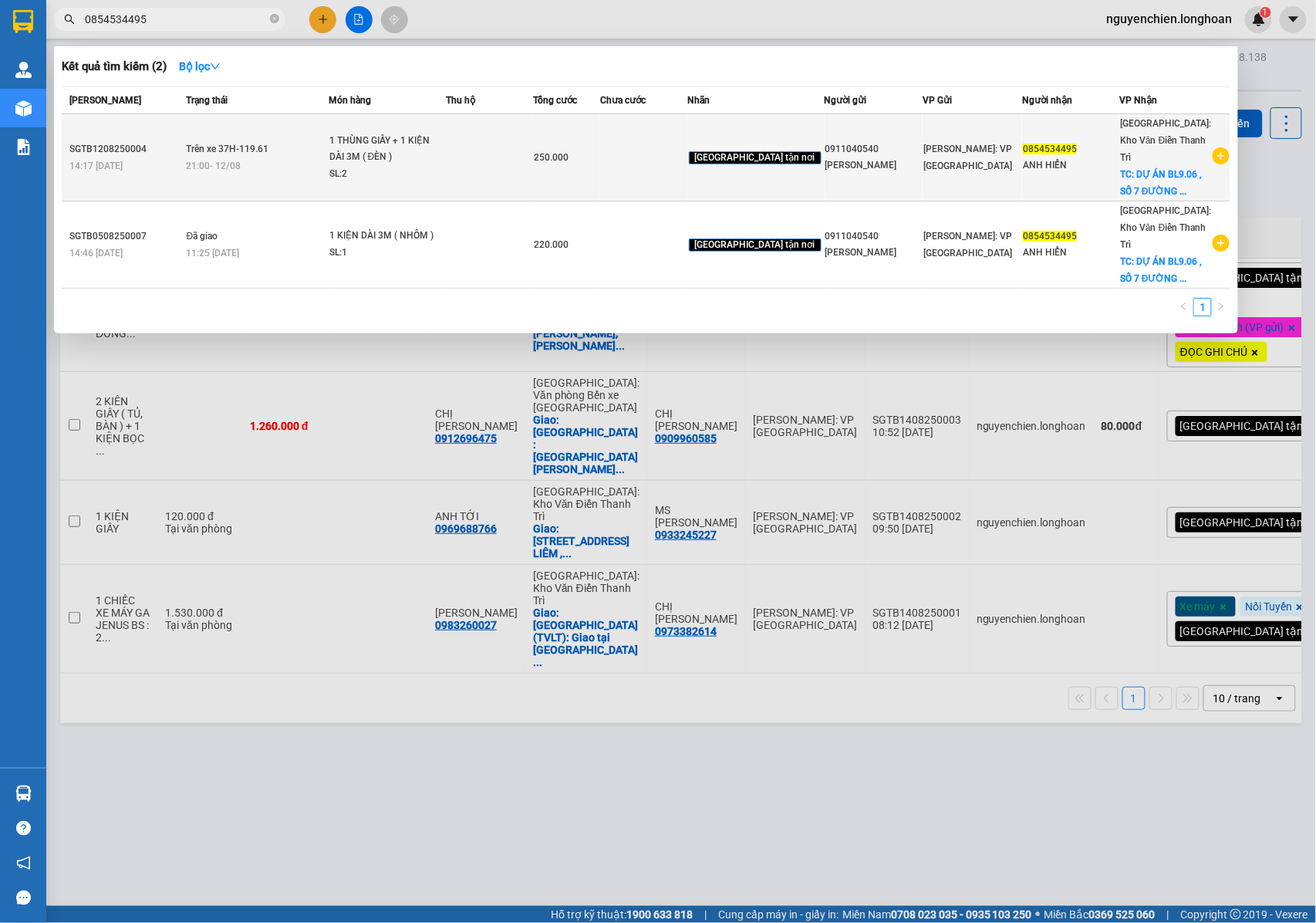
type input "0854534495"
click at [269, 145] on span "Trên xe 37H-119.61" at bounding box center [228, 148] width 83 height 12
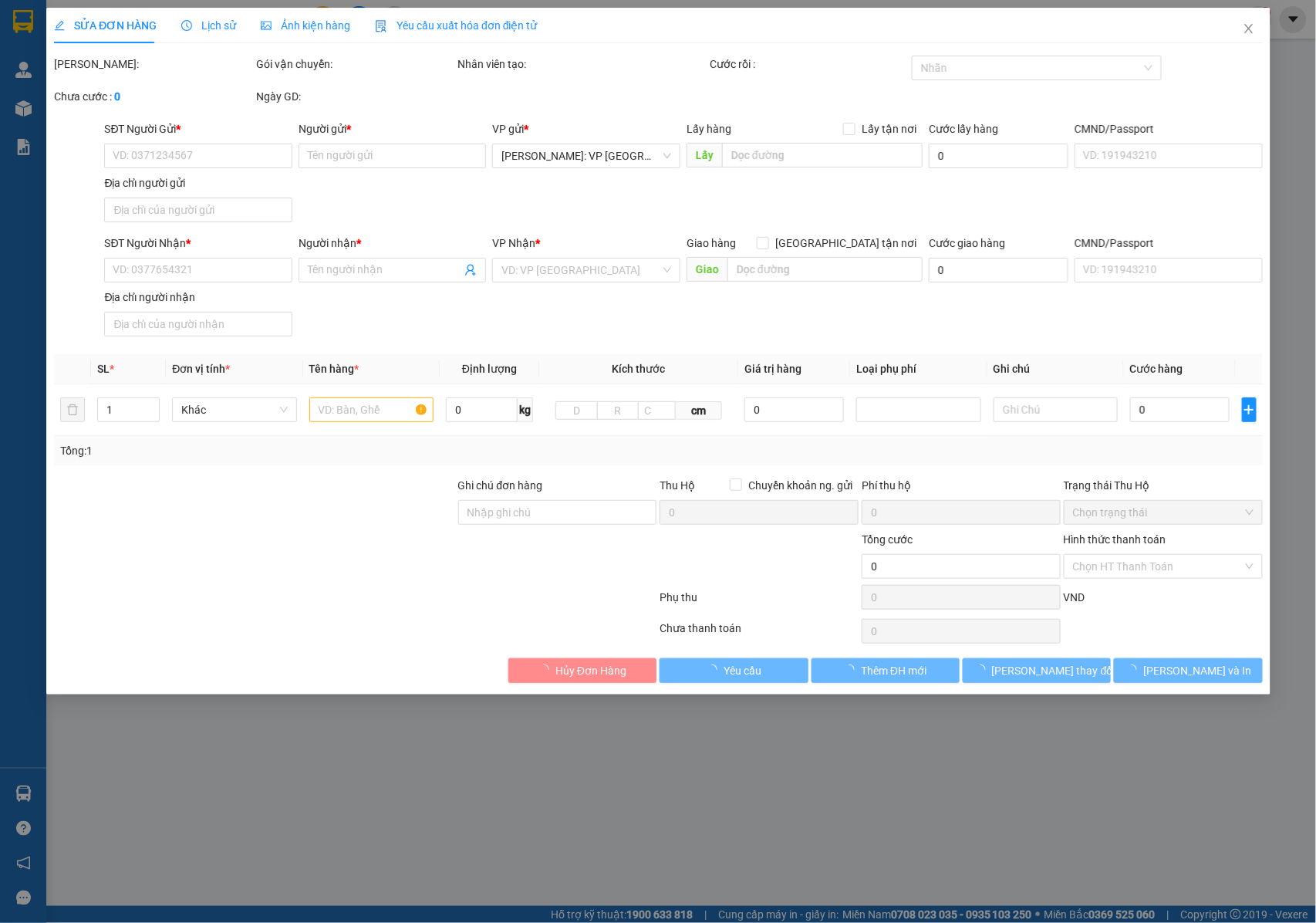
type input "0911040540"
type input "[PERSON_NAME]"
type input "0854534495"
type input "ANH HIỂN"
checkbox input "true"
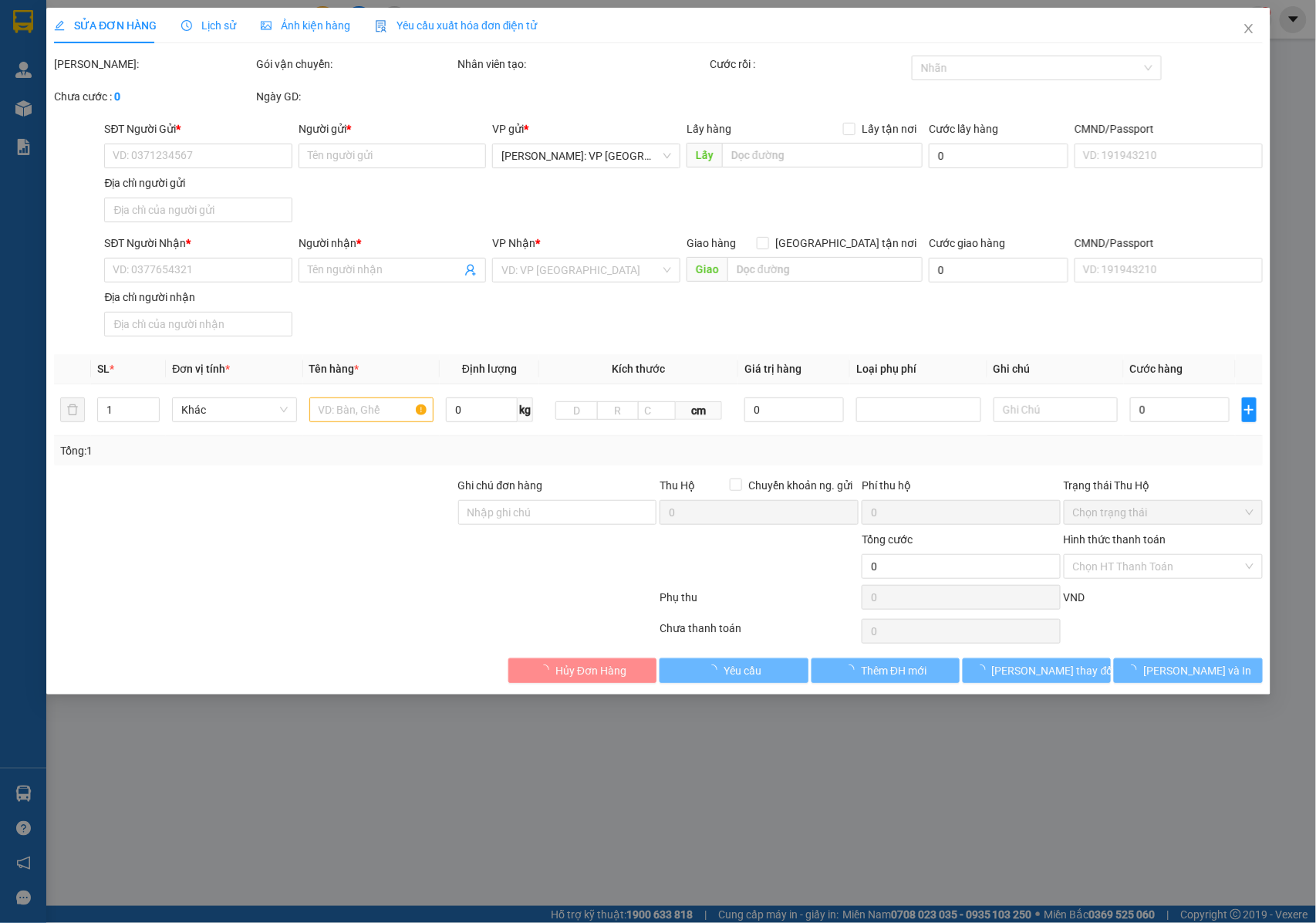
type input "DỰ ÁN BL9.06 , [STREET_ADDRESS]"
type input "NHẬN NGUYÊN KIỆN GIAO NGUYÊN KIỆN, HƯ VỠ K ĐỀN"
type input "250.000"
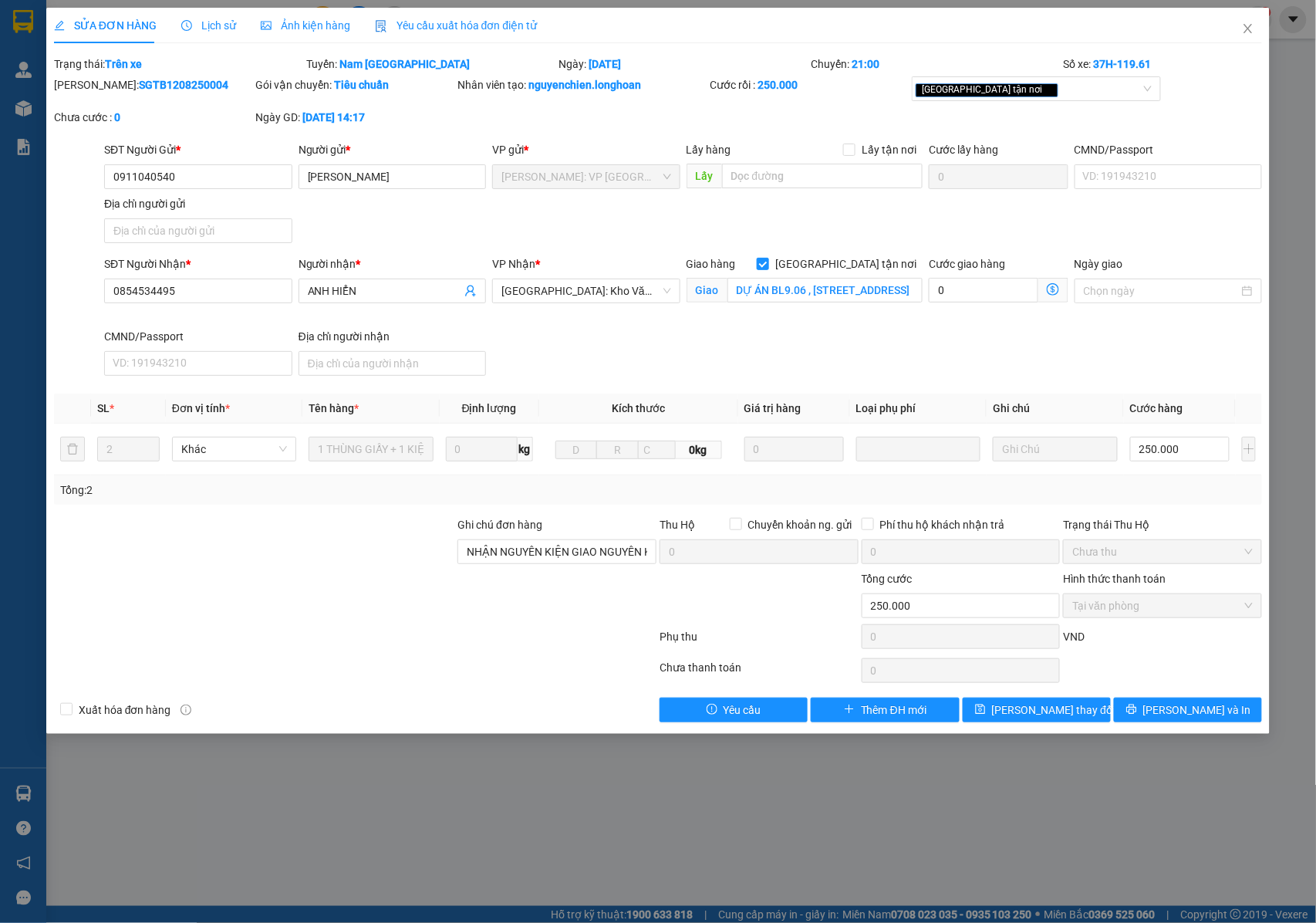
click at [211, 29] on span "Lịch sử" at bounding box center [209, 25] width 55 height 12
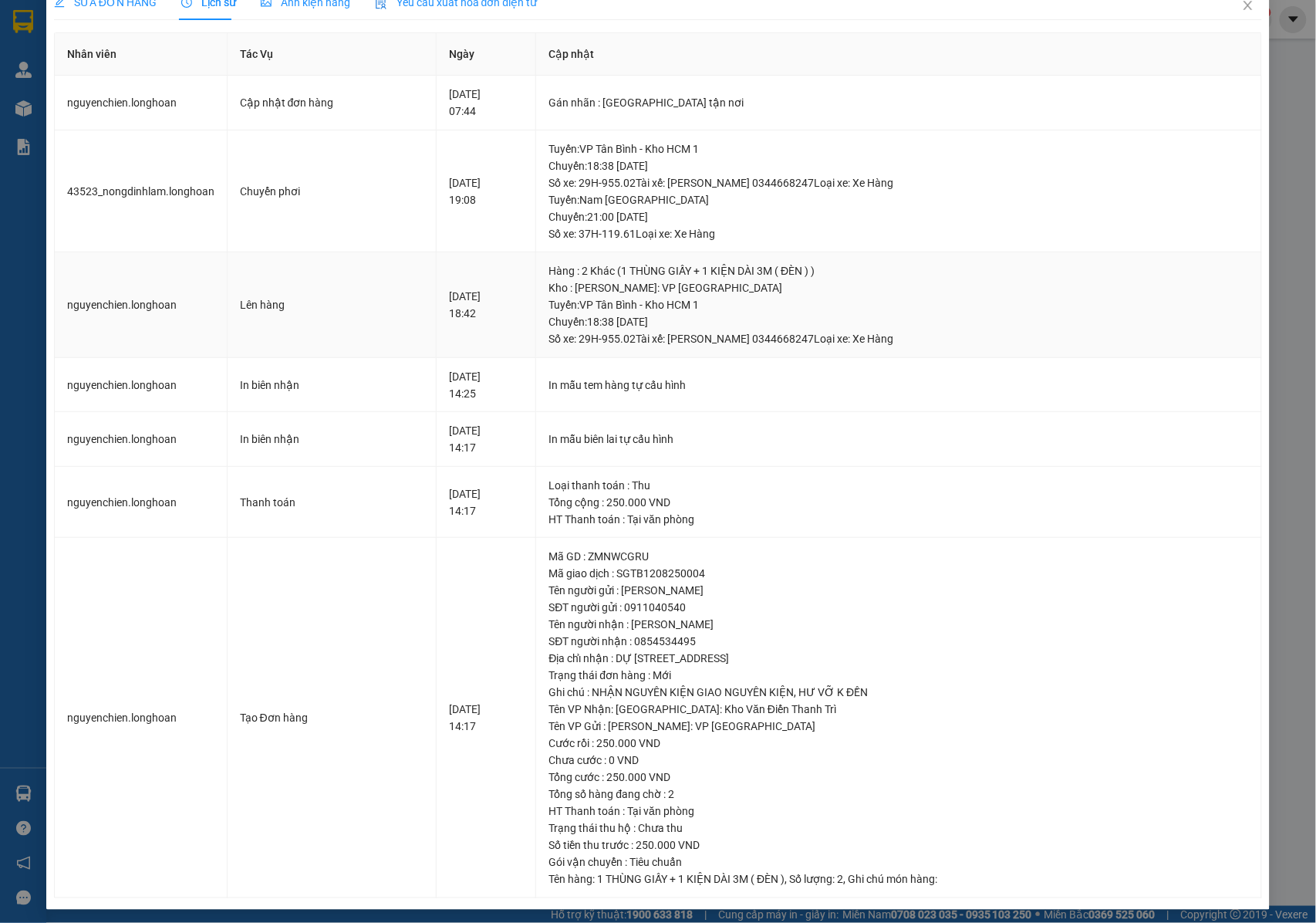
scroll to position [31, 0]
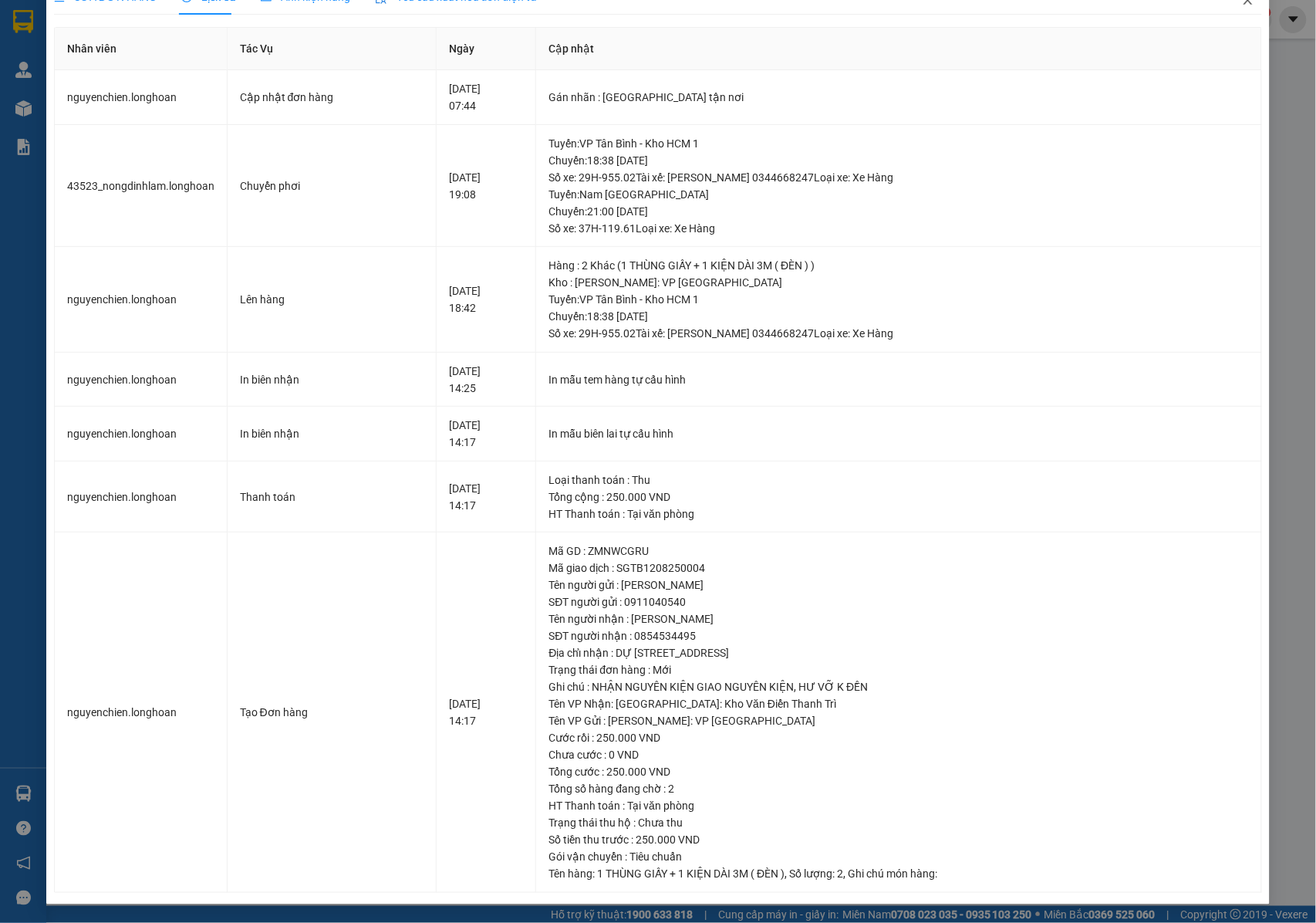
click at [1242, 3] on icon "close" at bounding box center [1248, 0] width 12 height 12
